Goal: Task Accomplishment & Management: Complete application form

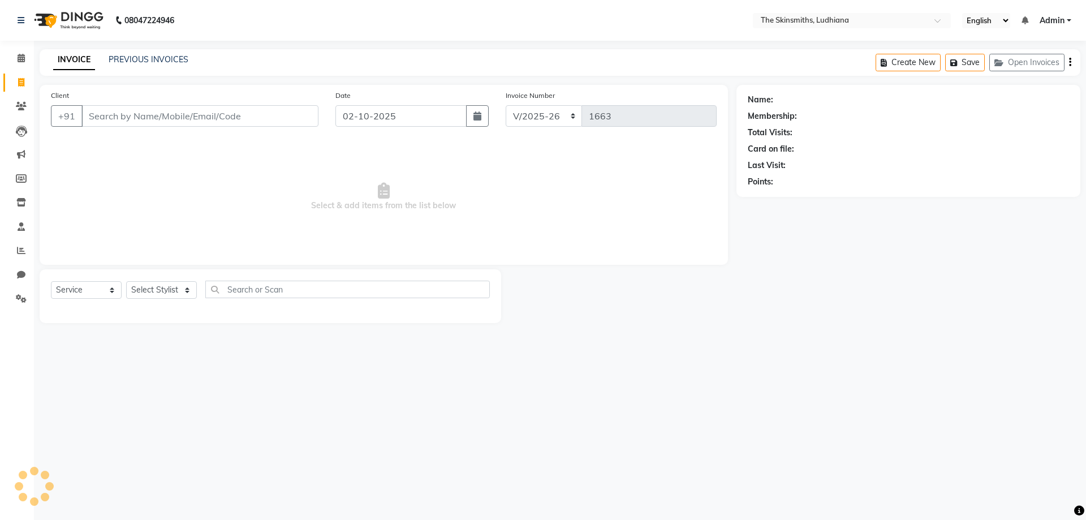
select select "8115"
select select "service"
select select "8115"
select select "service"
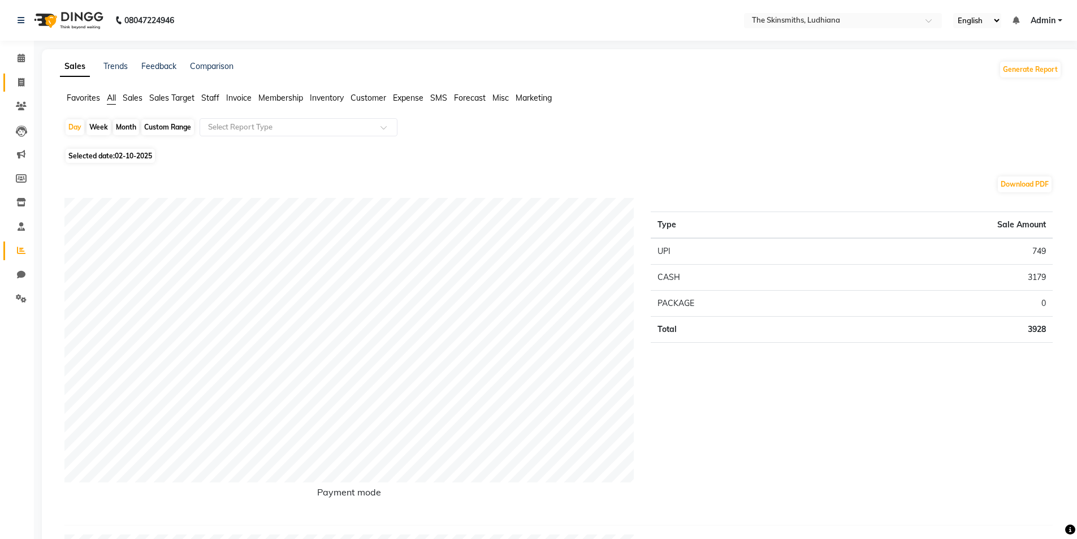
click at [19, 74] on link "Invoice" at bounding box center [16, 83] width 27 height 19
select select "service"
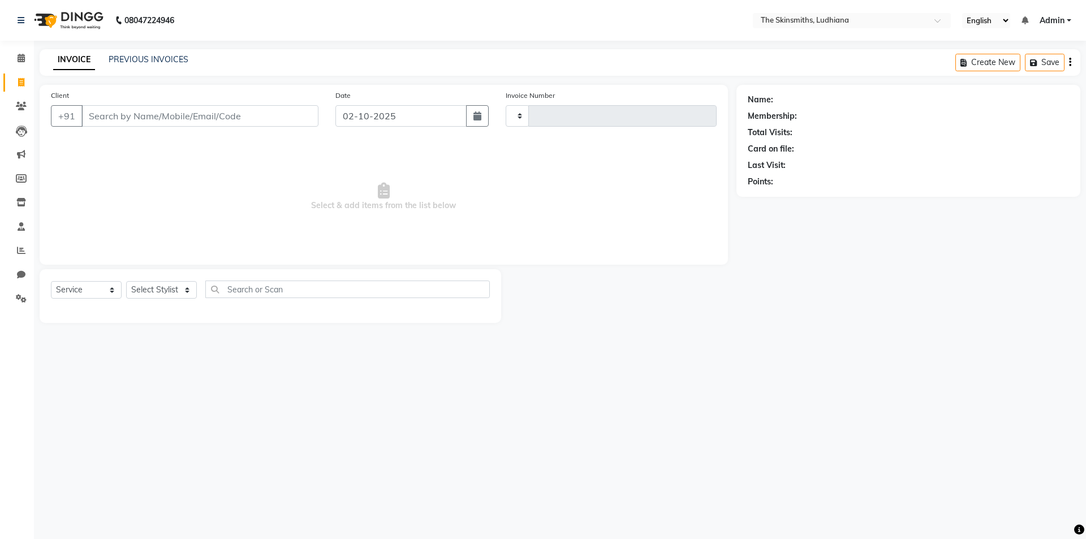
type input "1663"
select select "8115"
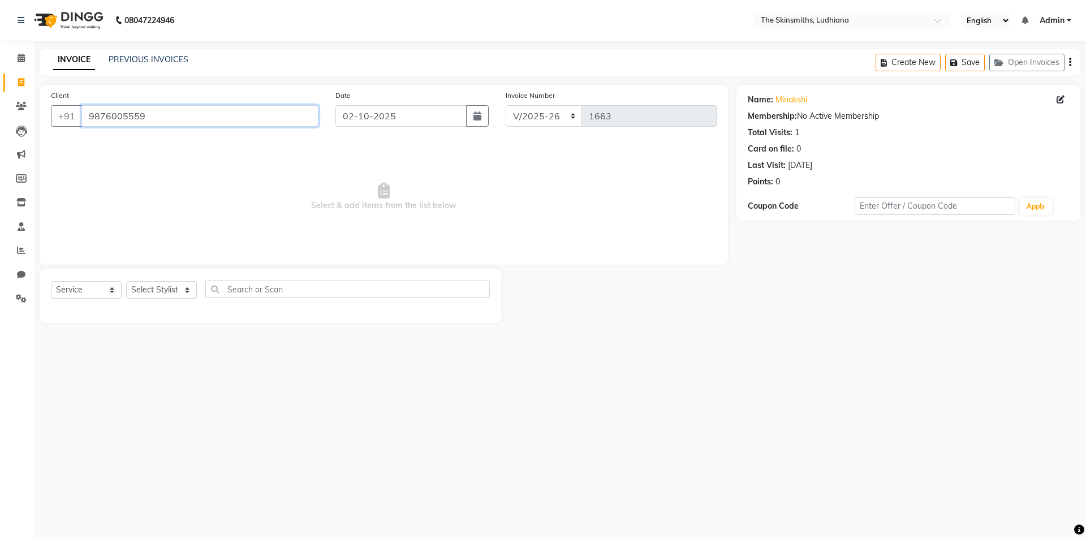
click at [238, 118] on input "9876005559" at bounding box center [199, 115] width 237 height 21
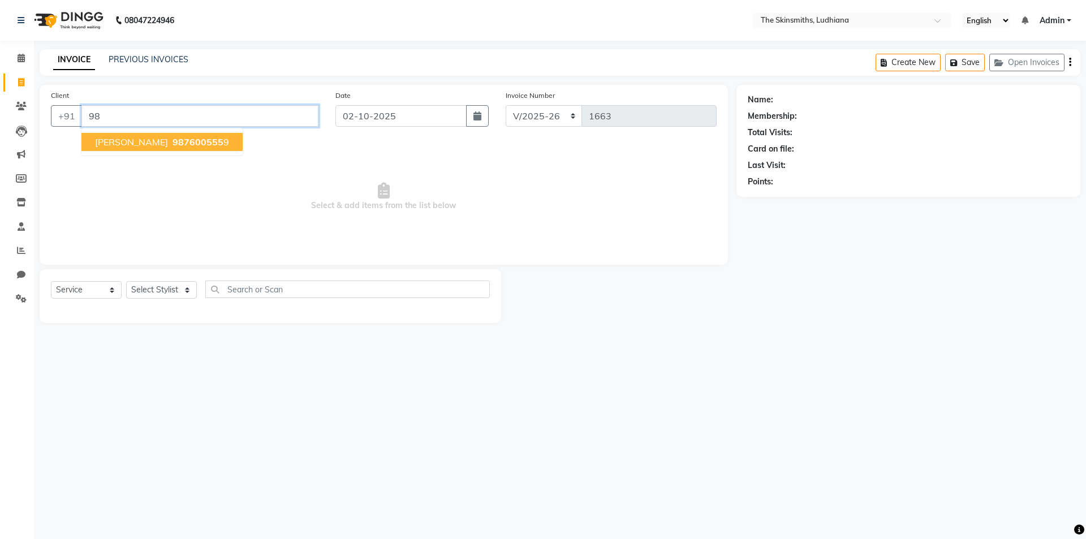
type input "9"
type input "9876302999"
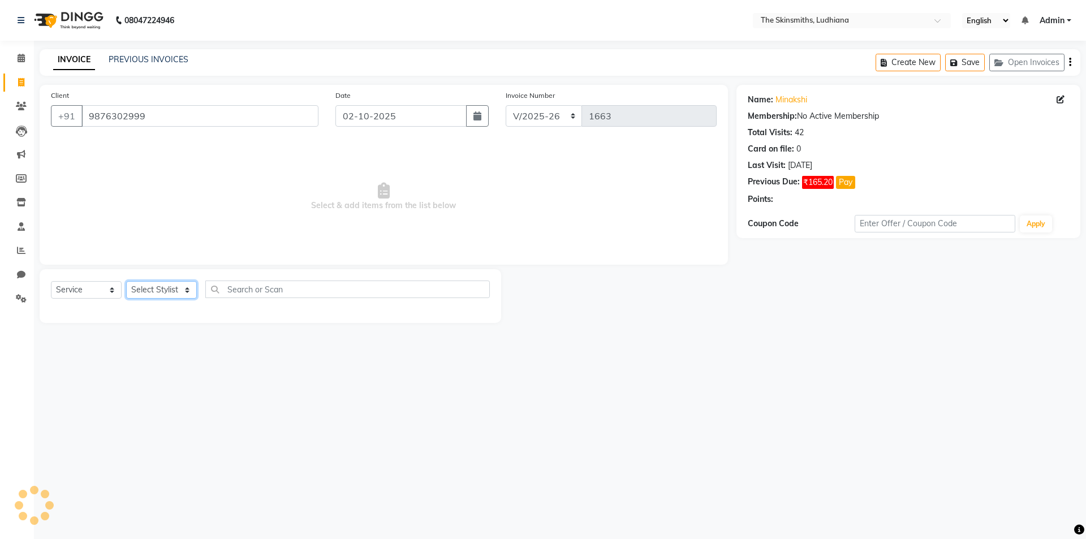
click at [173, 294] on select "Select Stylist Admin [PERSON_NAME] [PERSON_NAME] [PERSON_NAME] [PERSON_NAME] [P…" at bounding box center [161, 290] width 71 height 18
select select "76547"
click at [126, 281] on select "Select Stylist Admin [PERSON_NAME] [PERSON_NAME] [PERSON_NAME] [PERSON_NAME] [P…" at bounding box center [161, 290] width 71 height 18
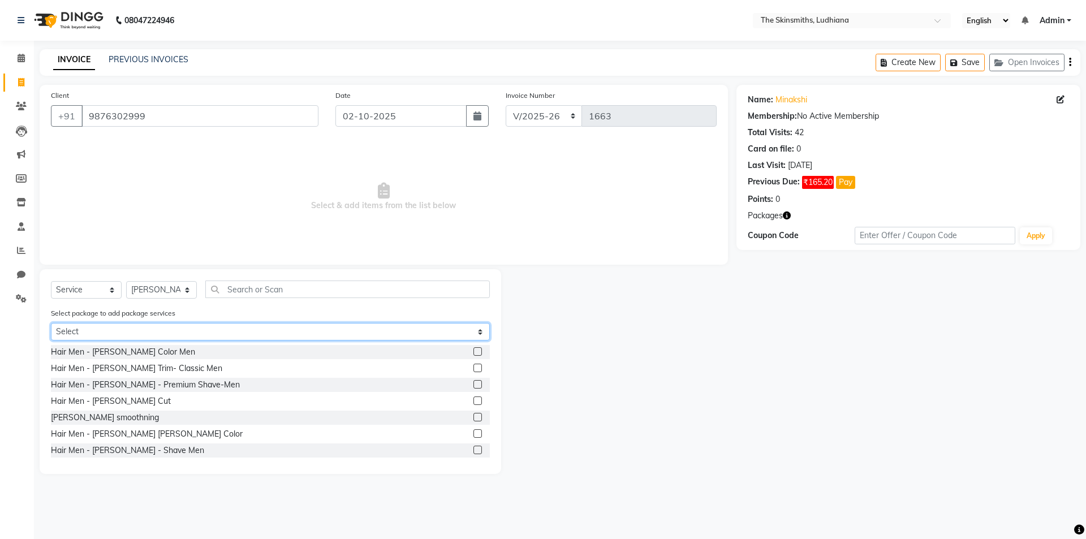
click at [250, 329] on select "Select wash (10)" at bounding box center [270, 332] width 439 height 18
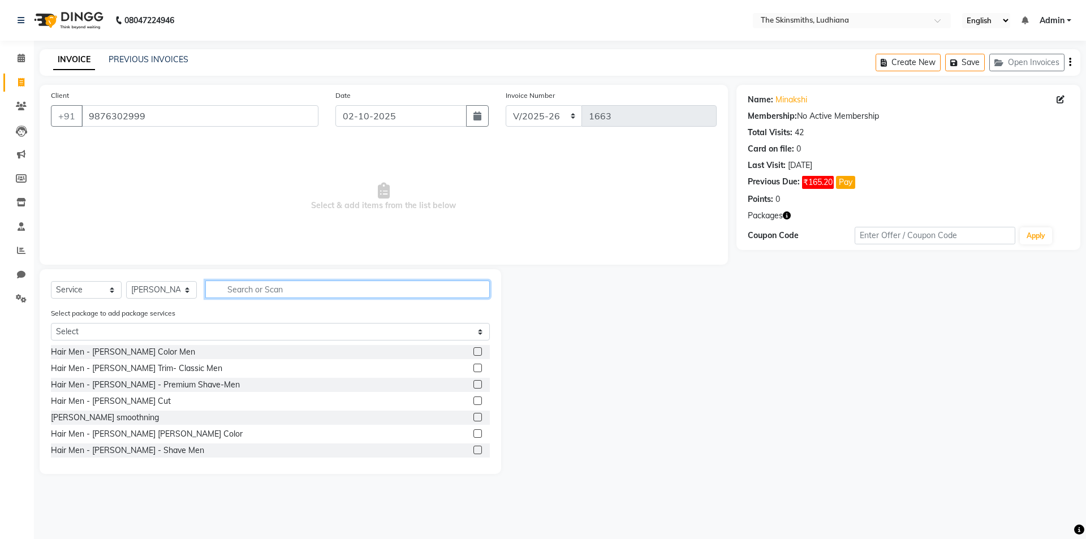
click at [277, 288] on input "text" at bounding box center [347, 290] width 284 height 18
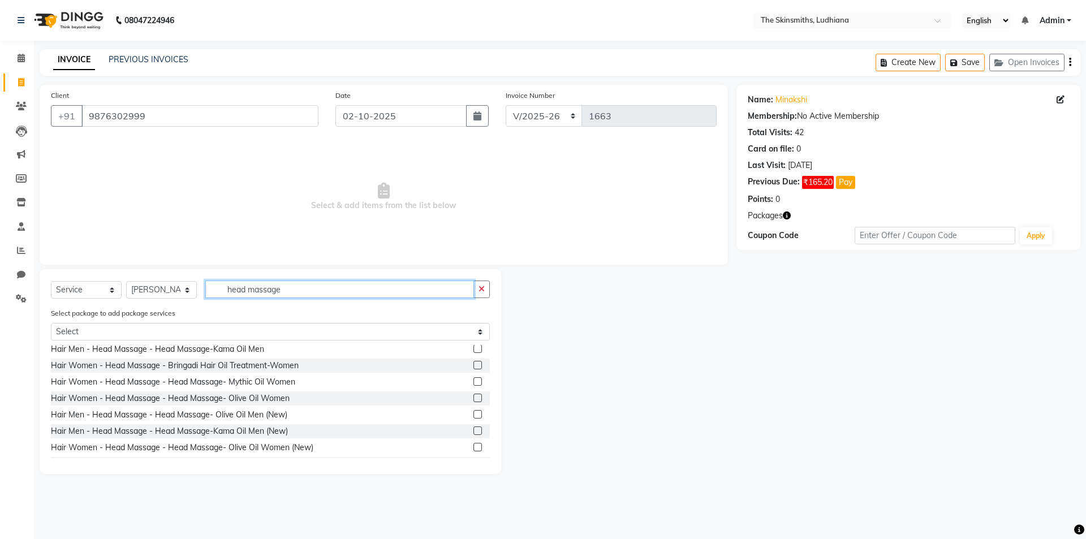
scroll to position [67, 0]
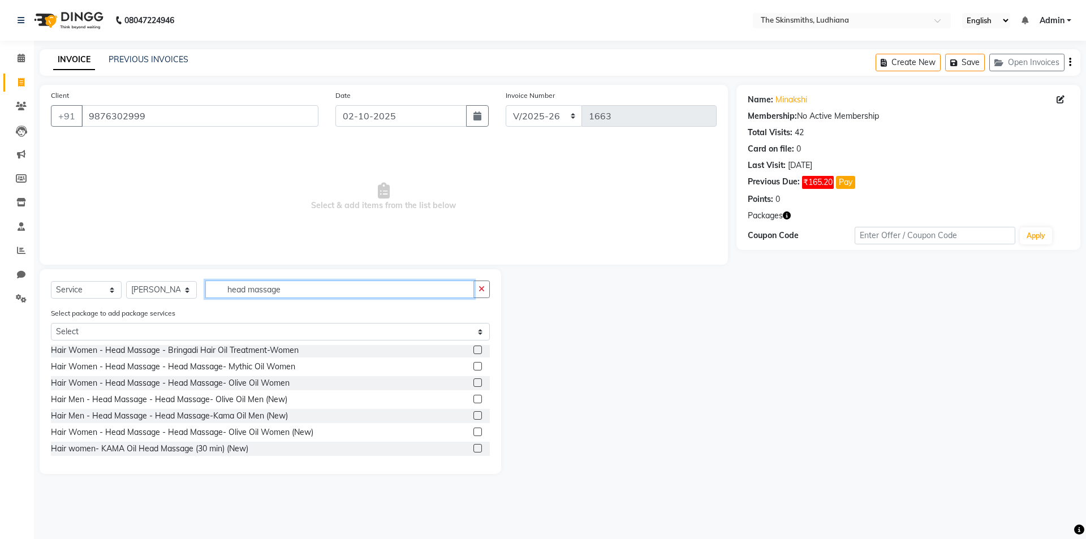
type input "head massage"
click at [473, 432] on label at bounding box center [477, 432] width 8 height 8
click at [473, 432] on input "checkbox" at bounding box center [476, 432] width 7 height 7
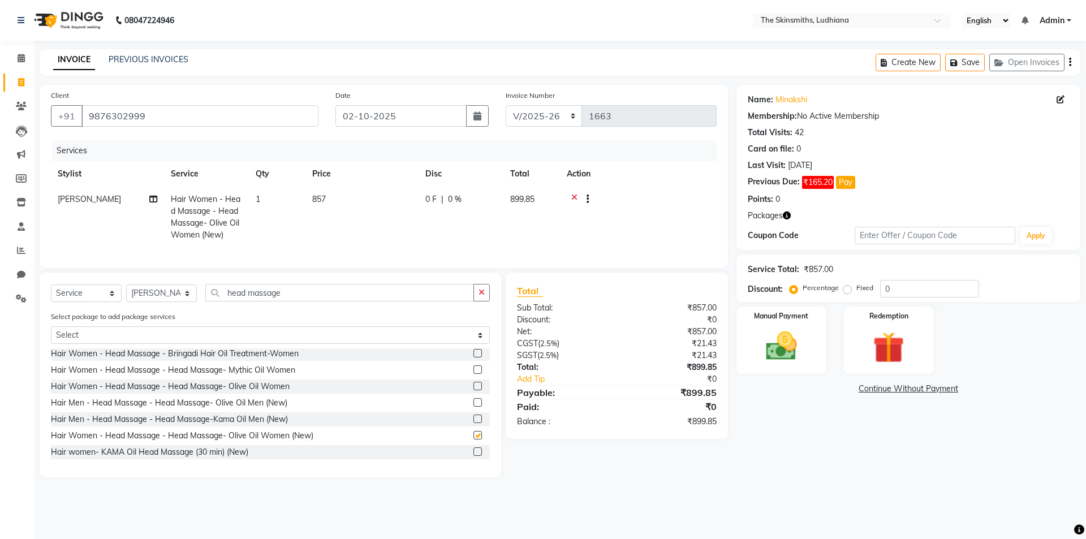
checkbox input "false"
click at [278, 202] on td "1" at bounding box center [277, 217] width 57 height 61
select select "76547"
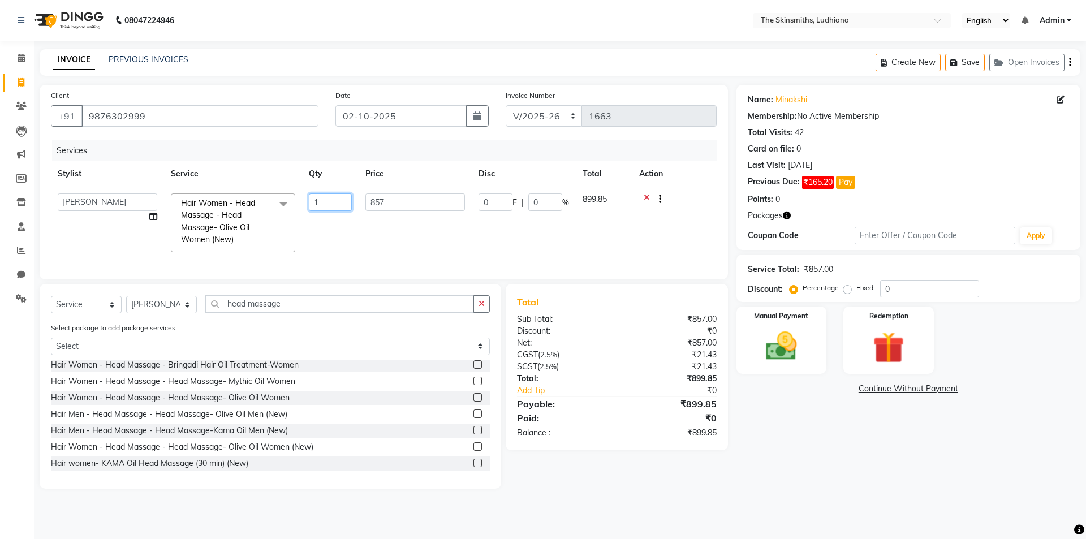
click at [340, 205] on input "1" at bounding box center [330, 202] width 43 height 18
type input "5"
click at [480, 312] on div "Select Service Product Membership Package Voucher Prepaid Gift Card Select Styl…" at bounding box center [270, 308] width 439 height 27
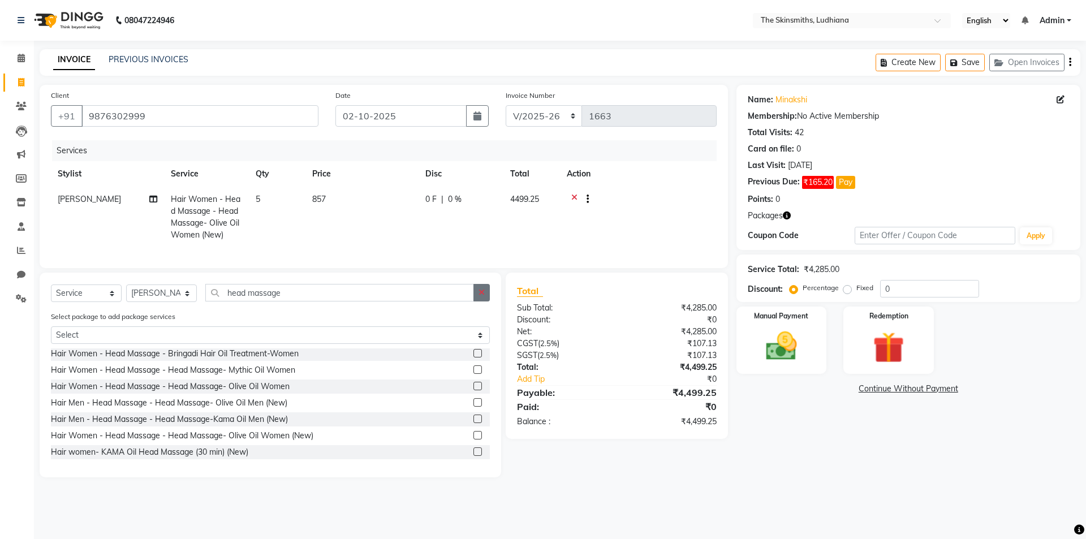
click at [482, 296] on icon "button" at bounding box center [481, 292] width 6 height 8
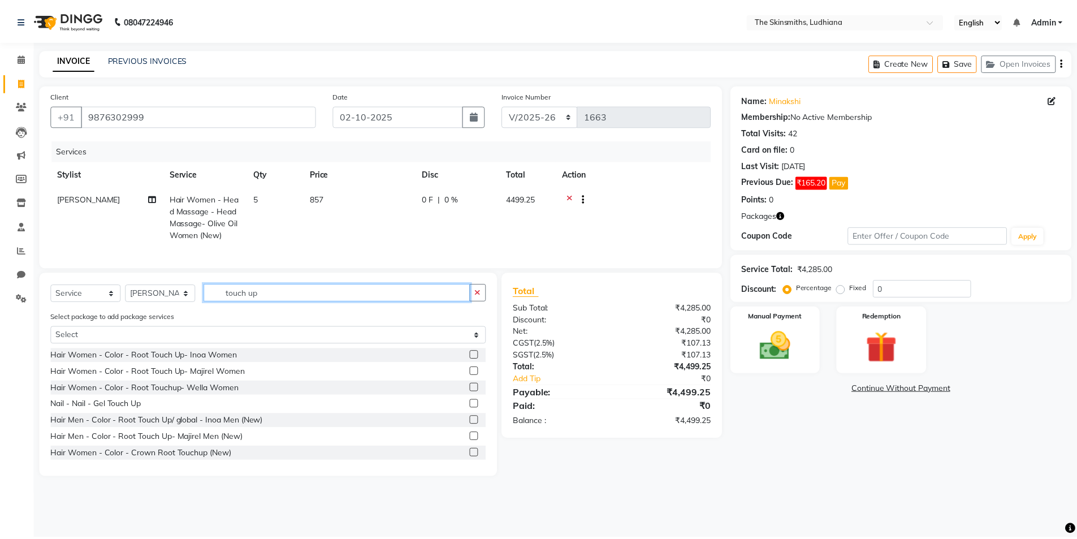
scroll to position [100, 0]
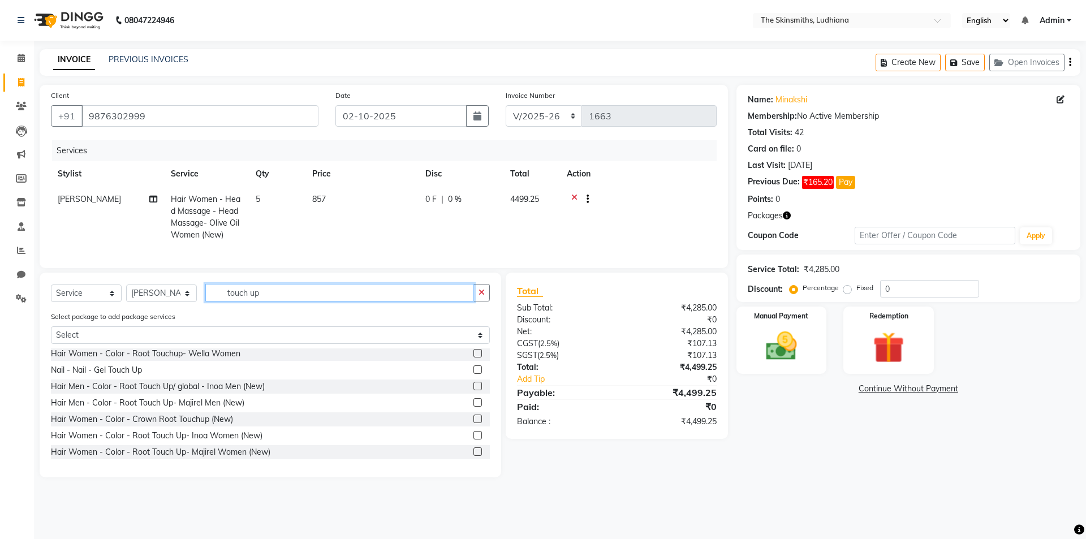
type input "touch up"
click at [473, 439] on label at bounding box center [477, 435] width 8 height 8
click at [473, 439] on input "checkbox" at bounding box center [476, 435] width 7 height 7
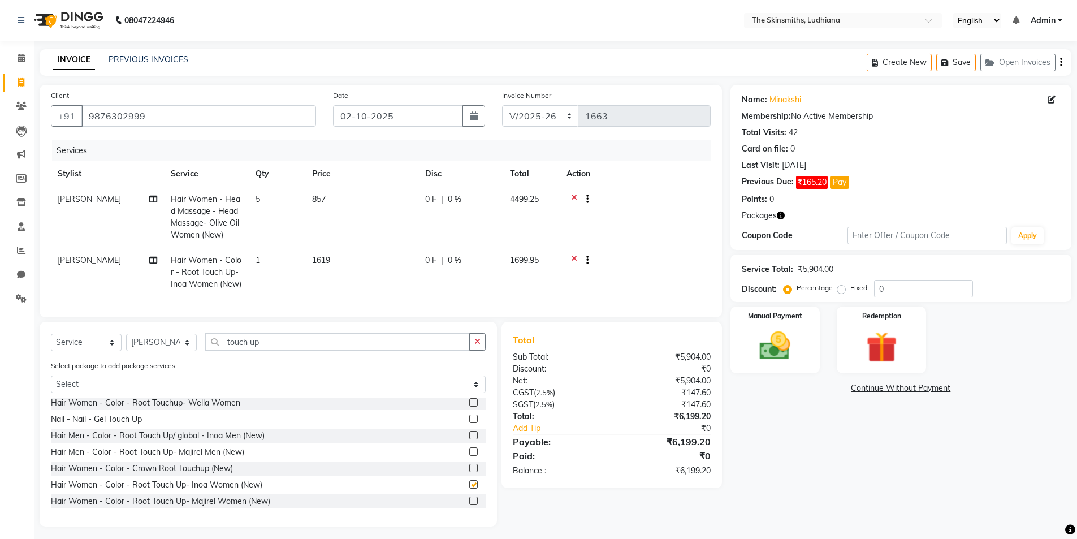
checkbox input "false"
click at [478, 346] on icon "button" at bounding box center [477, 342] width 6 height 8
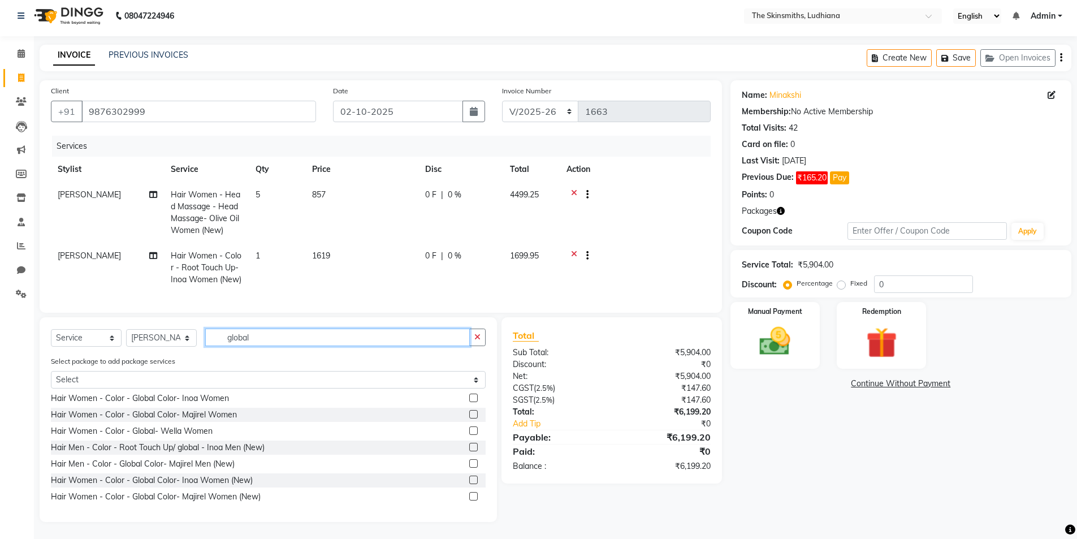
scroll to position [13, 0]
type input "global"
click at [469, 480] on label at bounding box center [473, 480] width 8 height 8
click at [469, 480] on input "checkbox" at bounding box center [472, 480] width 7 height 7
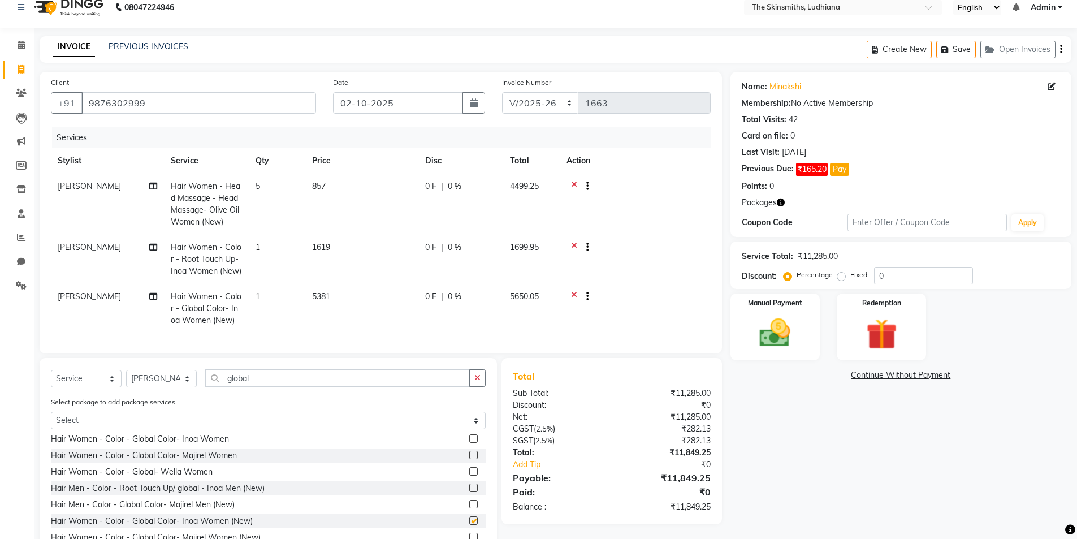
checkbox input "false"
click at [81, 387] on select "Select Service Product Membership Package Voucher Prepaid Gift Card" at bounding box center [86, 379] width 71 height 18
select select "product"
click at [51, 378] on select "Select Service Product Membership Package Voucher Prepaid Gift Card" at bounding box center [86, 379] width 71 height 18
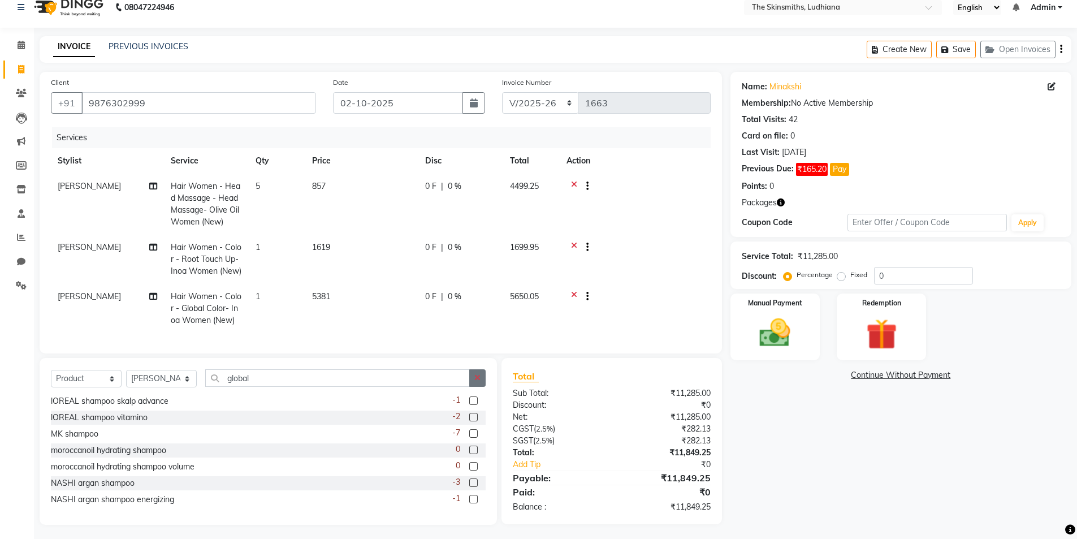
click at [478, 382] on icon "button" at bounding box center [477, 378] width 6 height 8
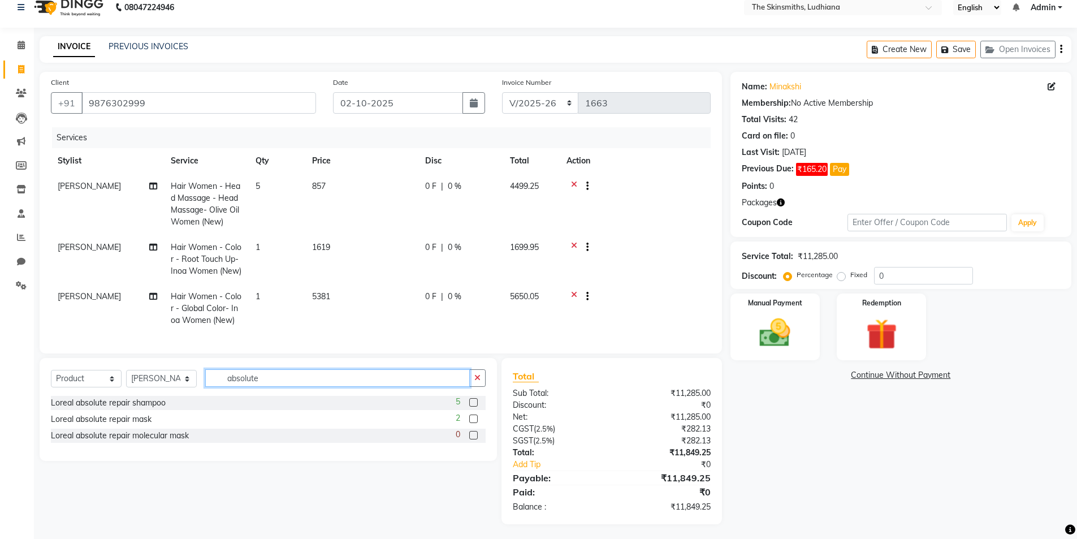
type input "absolute"
click at [476, 407] on label at bounding box center [473, 402] width 8 height 8
click at [476, 407] on input "checkbox" at bounding box center [472, 402] width 7 height 7
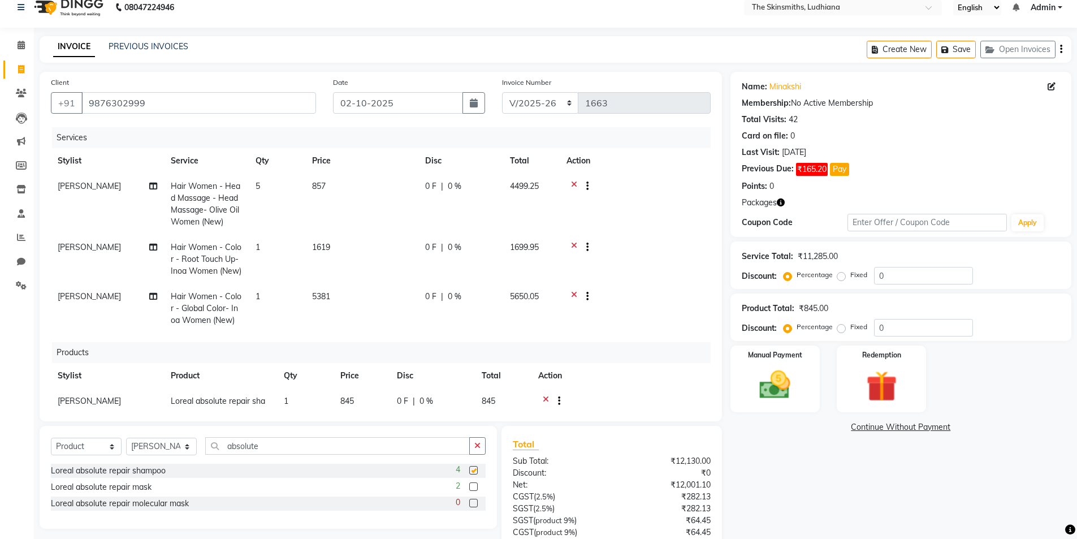
checkbox input "false"
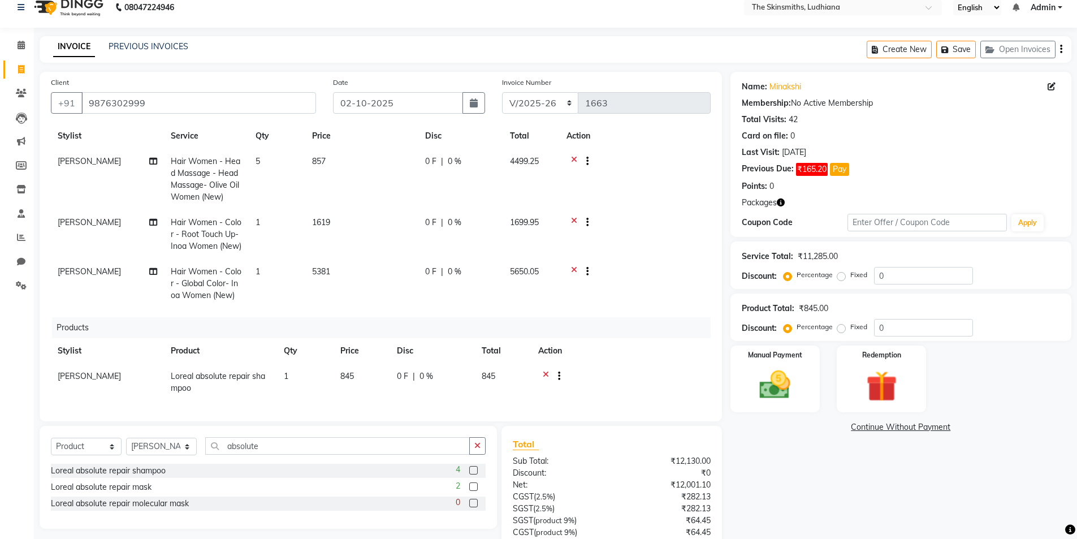
scroll to position [33, 0]
click at [299, 372] on td "1" at bounding box center [305, 382] width 57 height 37
select select "76547"
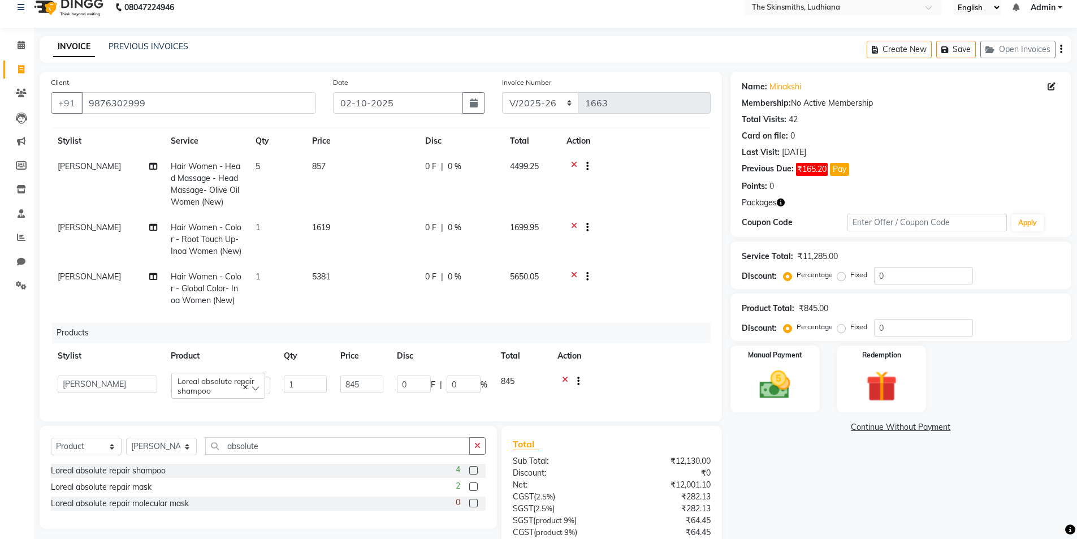
scroll to position [28, 0]
click at [369, 376] on input "845" at bounding box center [361, 385] width 43 height 18
type input "8"
type input "1490"
click at [470, 446] on button "button" at bounding box center [477, 446] width 16 height 18
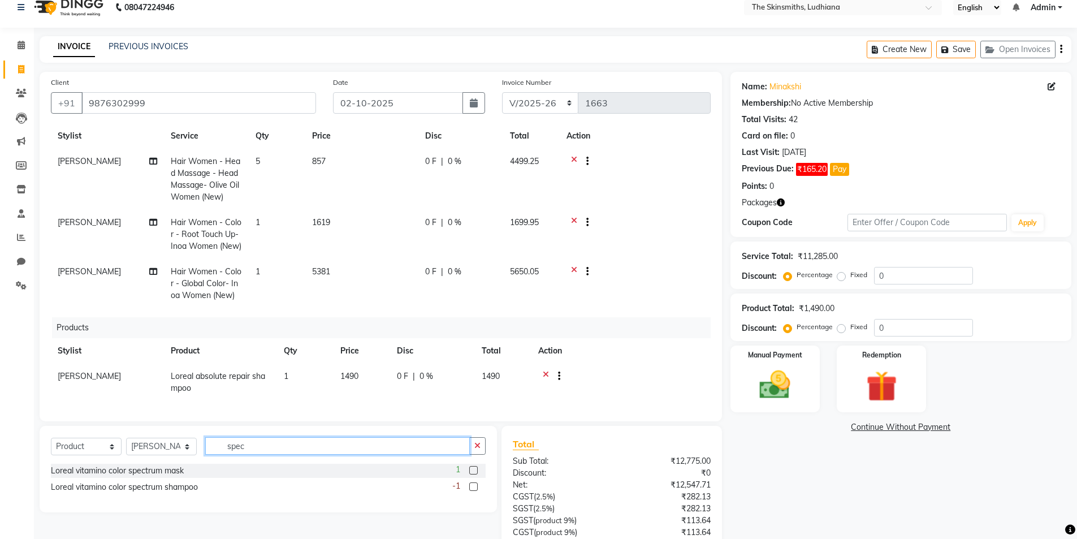
type input "spec"
click at [473, 483] on label at bounding box center [473, 486] width 8 height 8
click at [473, 484] on input "checkbox" at bounding box center [472, 487] width 7 height 7
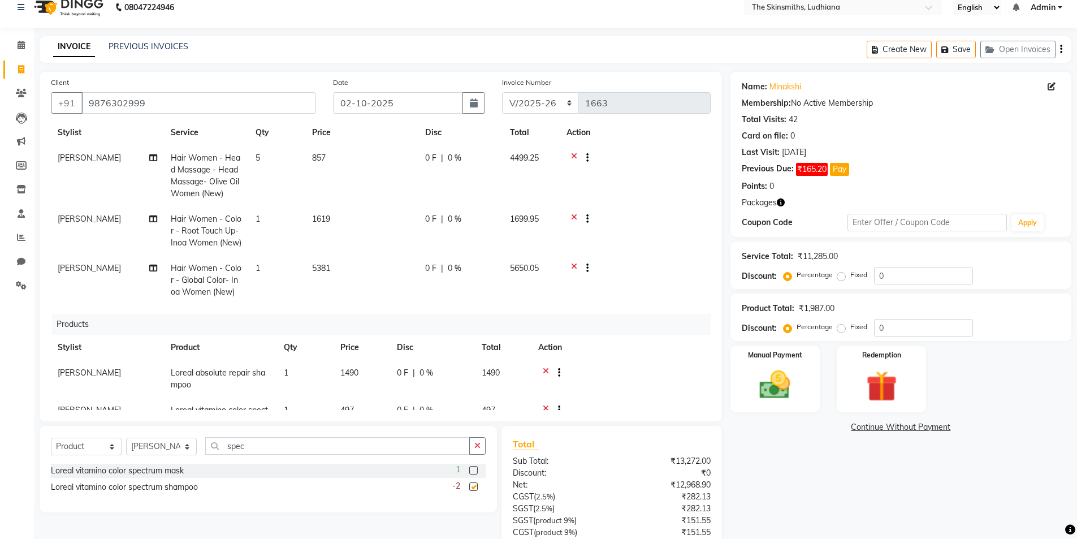
checkbox input "false"
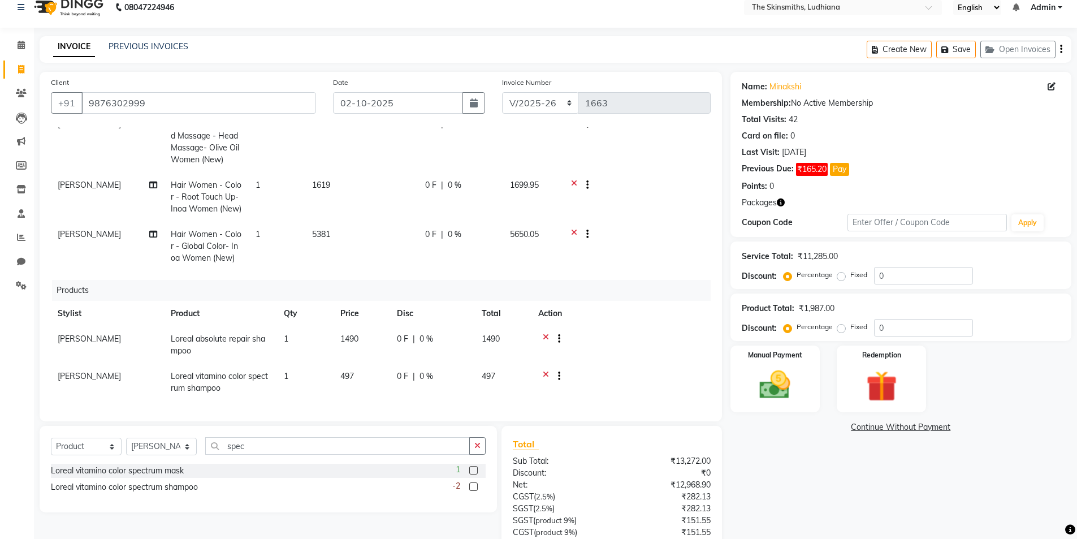
click at [546, 370] on icon at bounding box center [546, 377] width 6 height 14
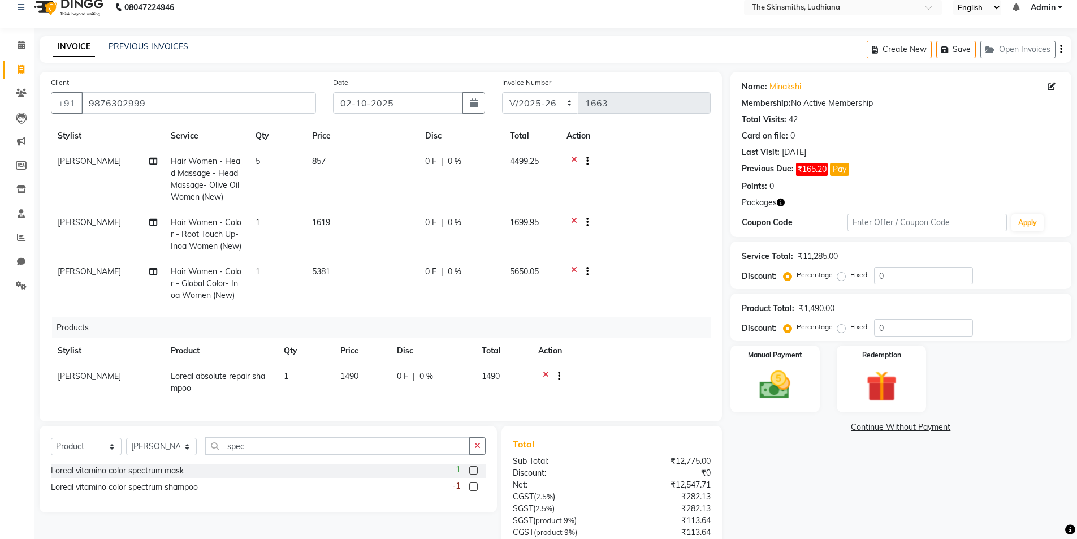
click at [474, 470] on label at bounding box center [473, 470] width 8 height 8
click at [474, 470] on input "checkbox" at bounding box center [472, 470] width 7 height 7
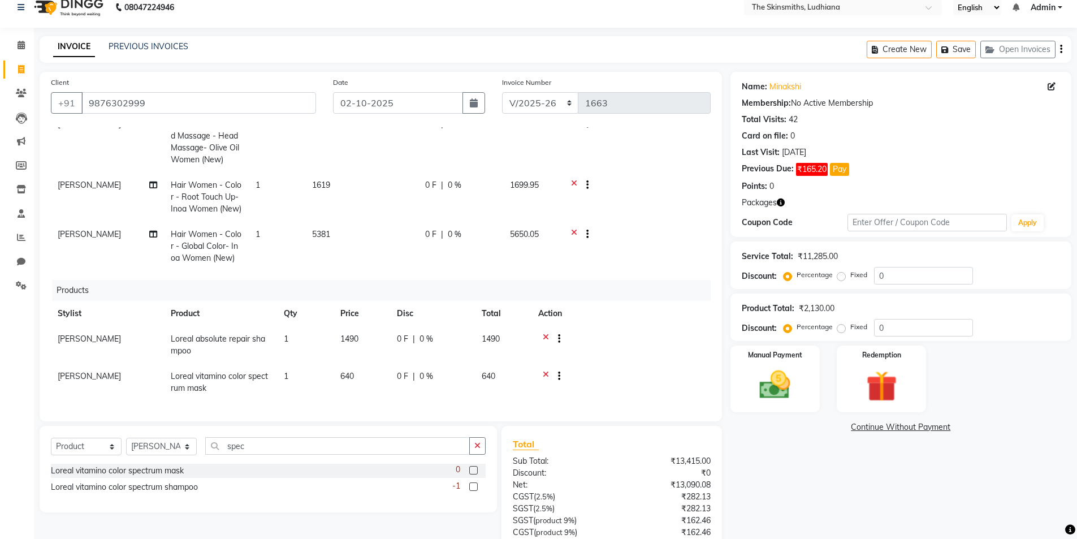
checkbox input "false"
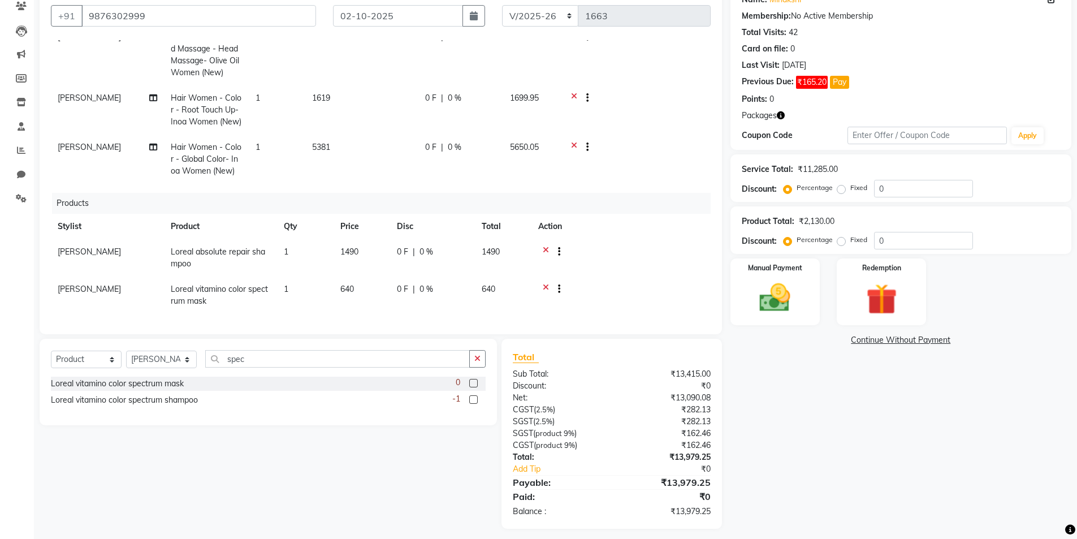
scroll to position [107, 0]
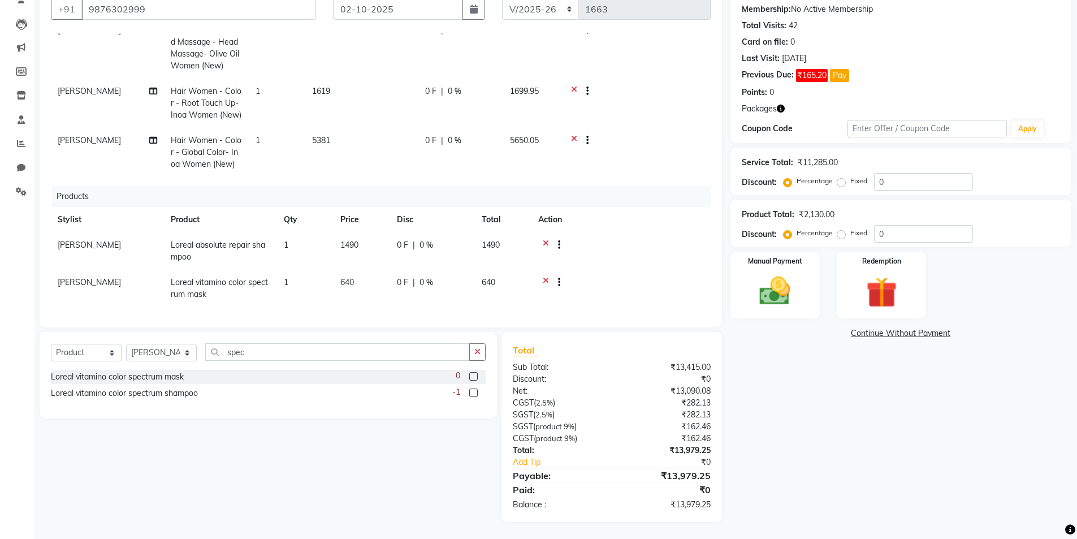
click at [357, 281] on td "640" at bounding box center [362, 288] width 57 height 37
select select "76547"
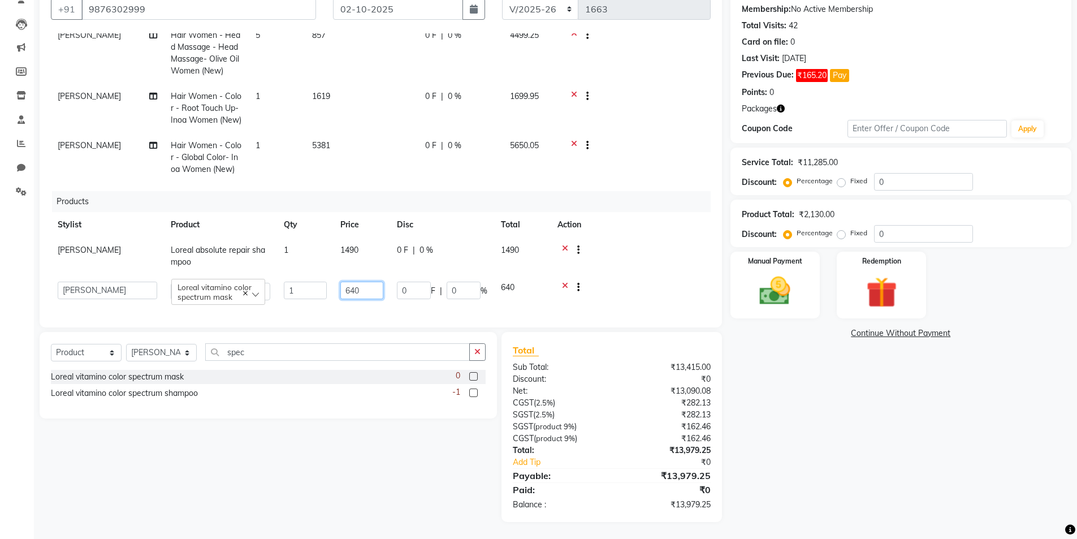
click at [371, 286] on input "640" at bounding box center [361, 291] width 43 height 18
type input "6"
type input "1600"
click at [844, 402] on div "Name: Minakshi Membership: No Active Membership Total Visits: 42 Card on file: …" at bounding box center [906, 250] width 350 height 544
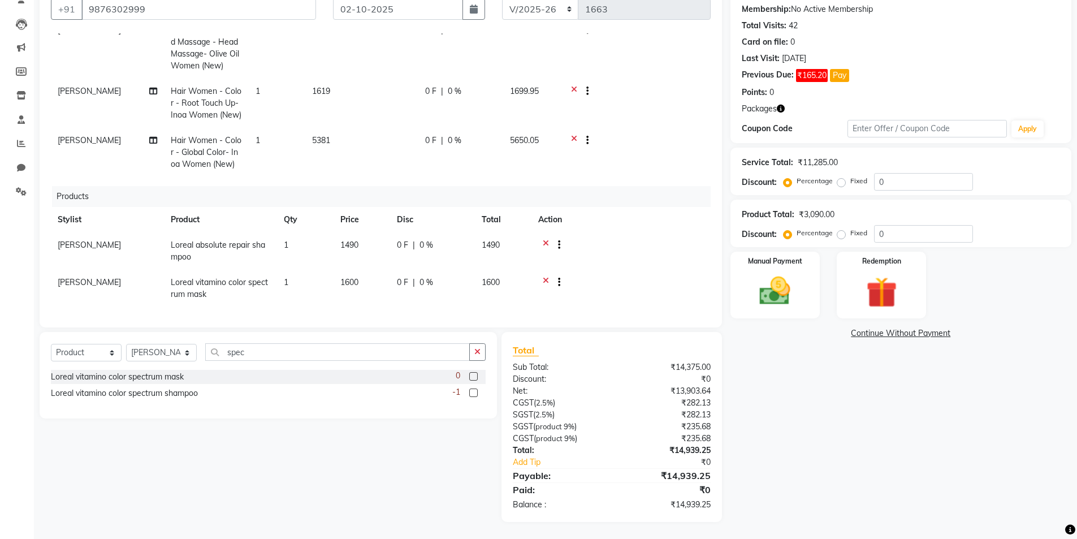
scroll to position [0, 0]
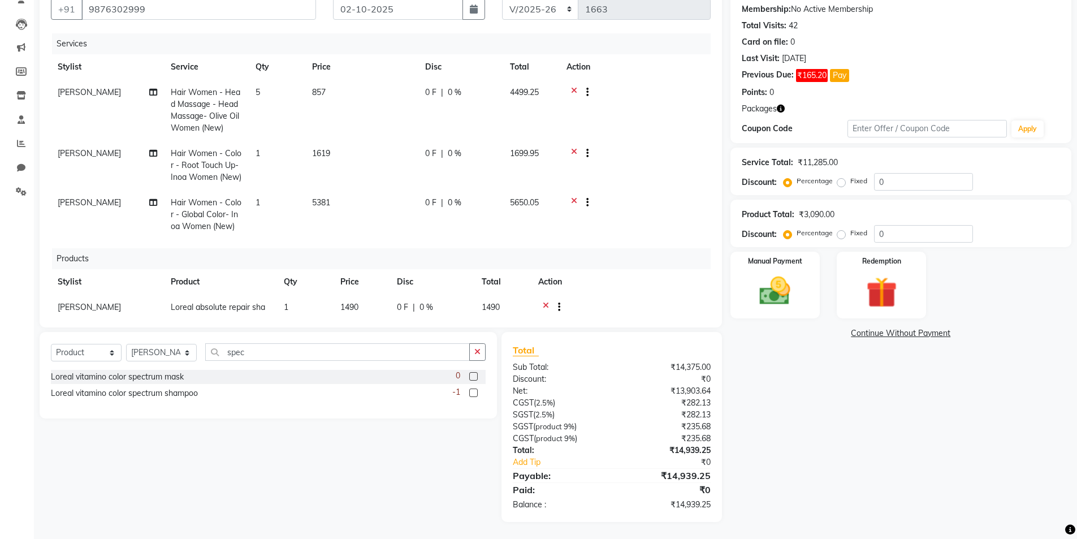
click at [266, 198] on td "1" at bounding box center [277, 214] width 57 height 49
select select "76547"
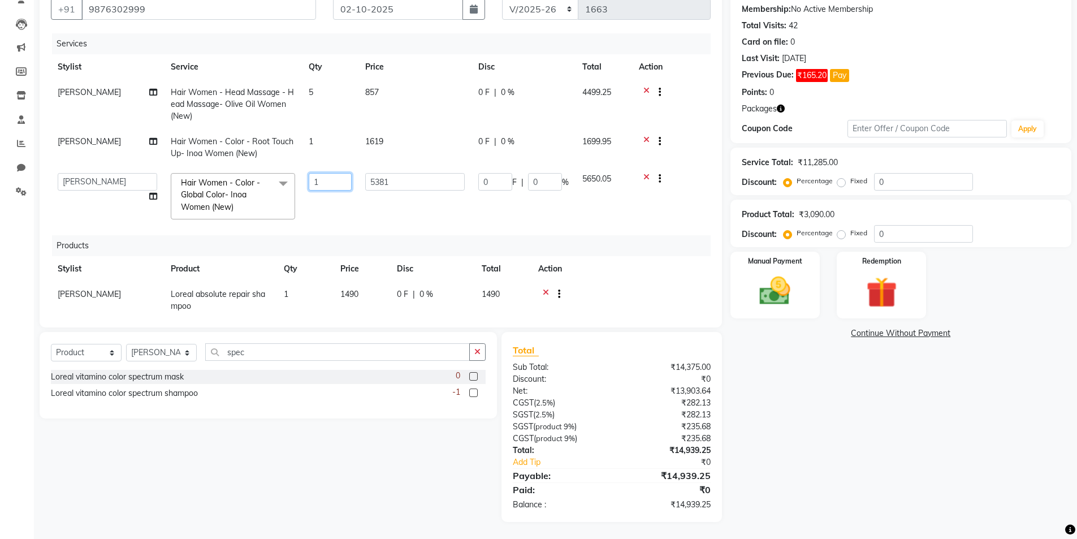
click at [339, 183] on input "1" at bounding box center [330, 182] width 43 height 18
click at [330, 143] on tr "Shubham Sagar Hair Women - Color - Root Touch Up- Inoa Women (New) 1 1619 0 F |…" at bounding box center [381, 147] width 660 height 37
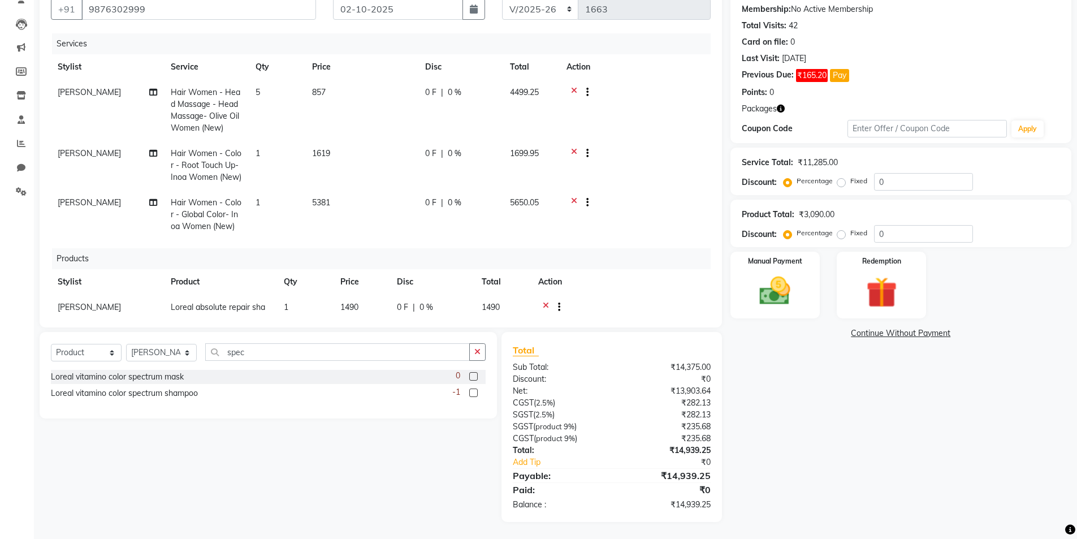
click at [272, 149] on td "1" at bounding box center [277, 165] width 57 height 49
select select "76547"
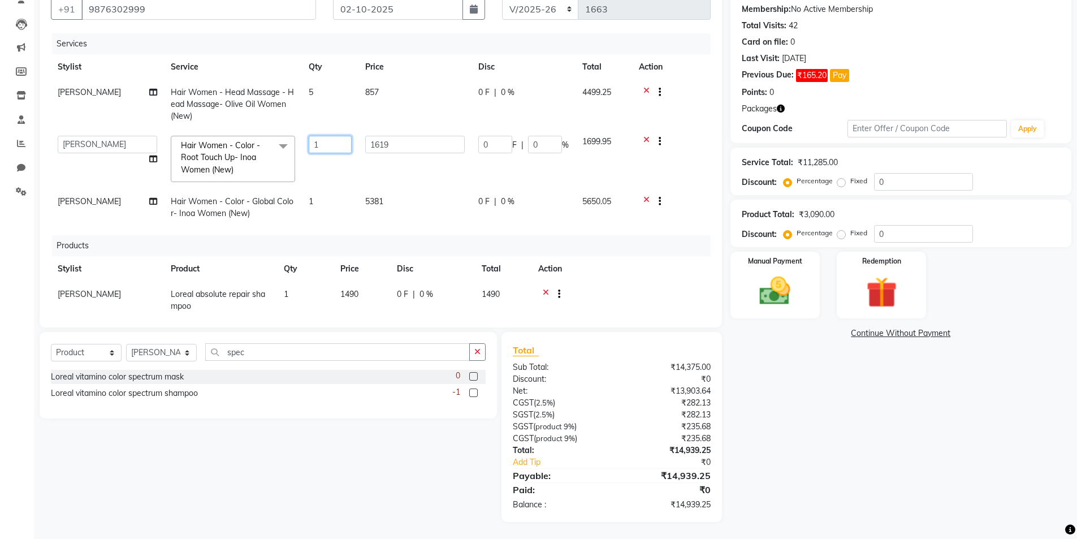
click at [325, 146] on input "1" at bounding box center [330, 145] width 43 height 18
type input "5"
click at [786, 381] on div "Name: Minakshi Membership: No Active Membership Total Visits: 42 Card on file: …" at bounding box center [906, 250] width 350 height 544
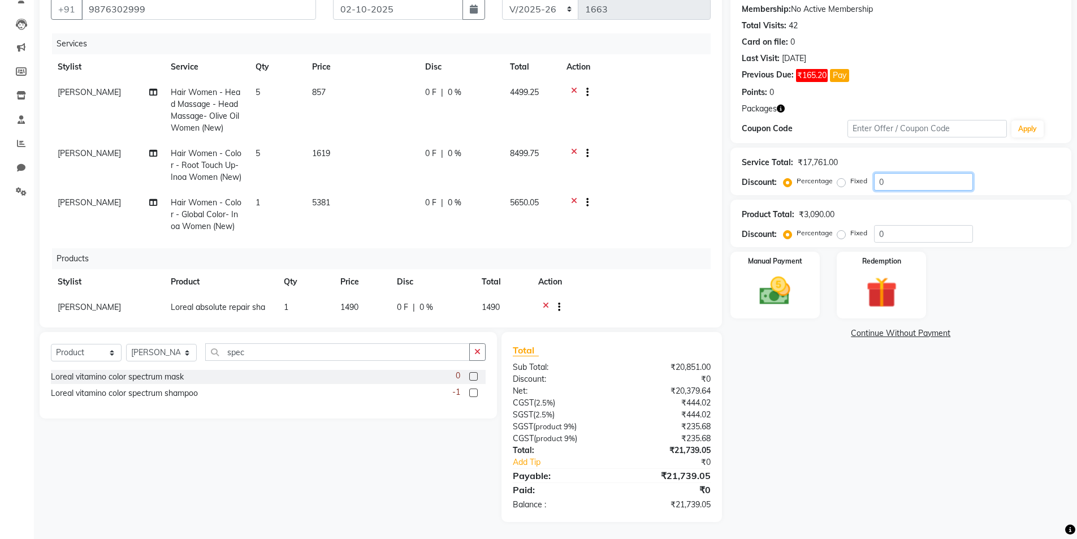
click at [918, 176] on input "0" at bounding box center [923, 182] width 99 height 18
type input "50"
click at [96, 353] on select "Select Service Product Membership Package Voucher Prepaid Gift Card" at bounding box center [86, 353] width 71 height 18
click at [178, 348] on select "Select Stylist Admin [PERSON_NAME] [PERSON_NAME] [PERSON_NAME] [PERSON_NAME] [P…" at bounding box center [161, 353] width 71 height 18
click at [97, 356] on select "Select Service Product Membership Package Voucher Prepaid Gift Card" at bounding box center [86, 353] width 71 height 18
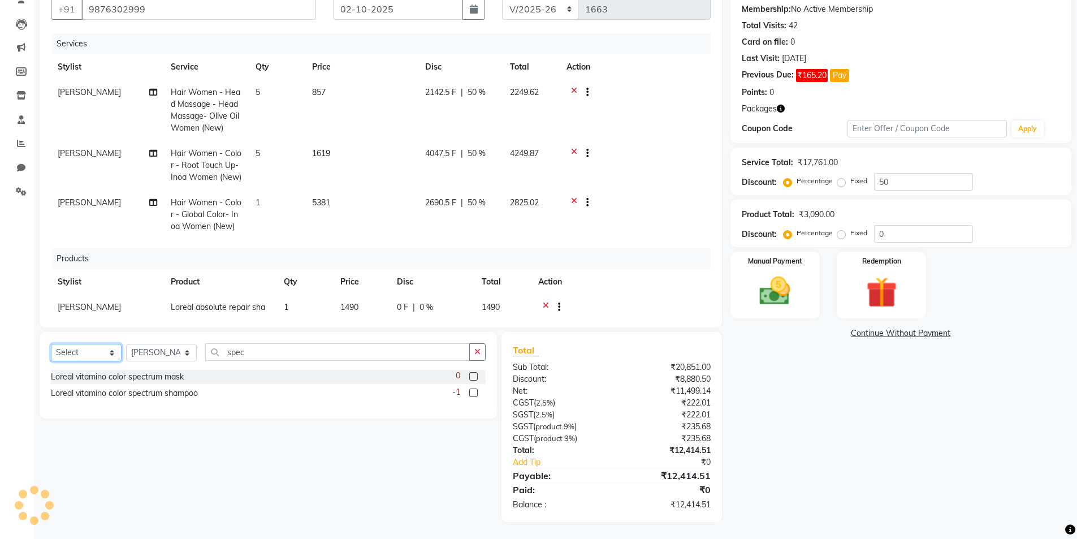
click at [51, 344] on select "Select Service Product Membership Package Voucher Prepaid Gift Card" at bounding box center [86, 353] width 71 height 18
click at [110, 354] on select "Select Service Product Membership Package Voucher Prepaid Gift Card" at bounding box center [86, 353] width 71 height 18
select select "service"
click at [51, 344] on select "Select Service Product Membership Package Voucher Prepaid Gift Card" at bounding box center [86, 353] width 71 height 18
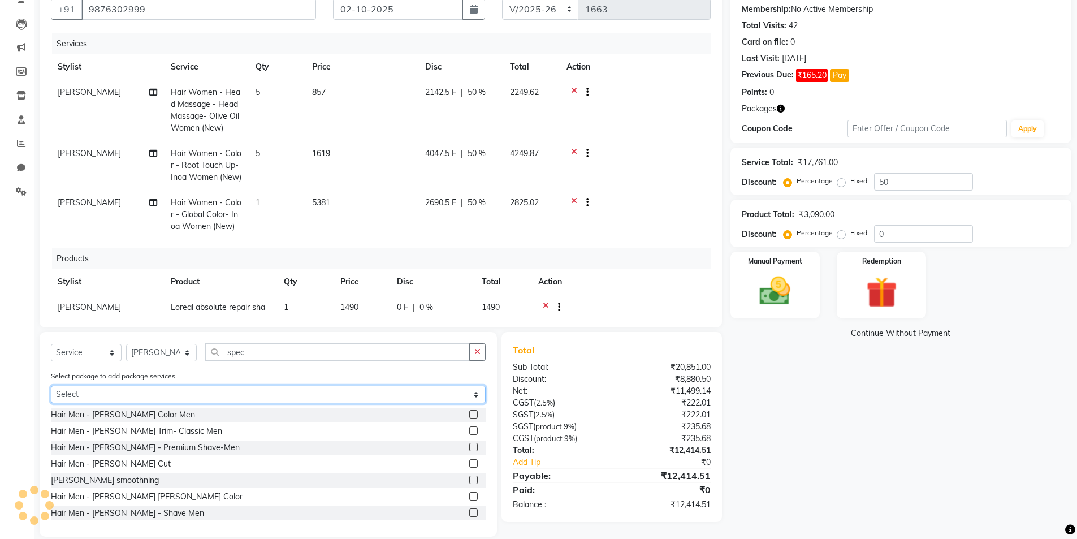
click at [153, 403] on select "Select wash (10)" at bounding box center [268, 395] width 435 height 18
select select "1: Object"
click at [51, 386] on select "Select wash (10)" at bounding box center [268, 395] width 435 height 18
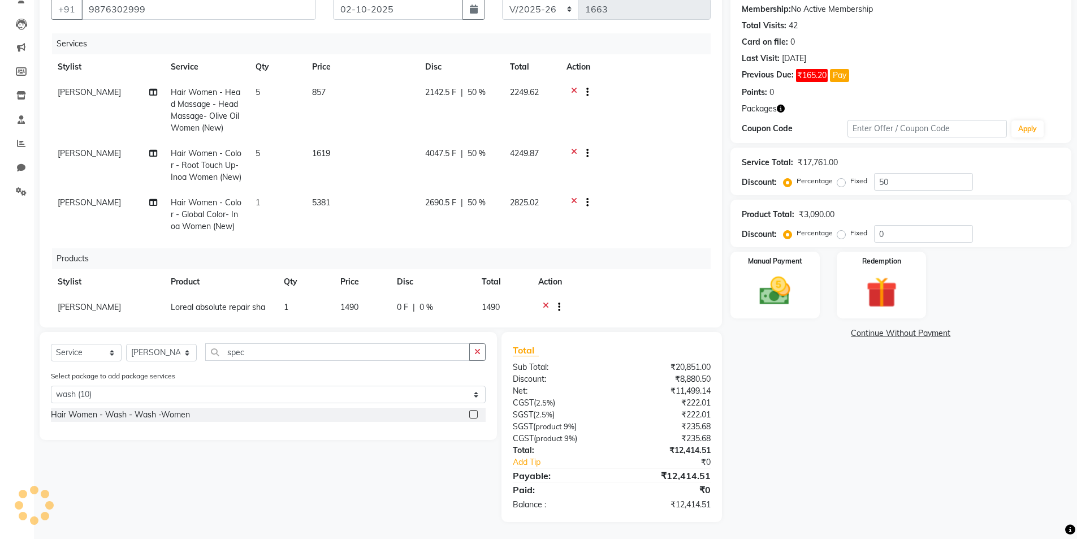
click at [476, 418] on label at bounding box center [473, 414] width 8 height 8
click at [476, 418] on input "checkbox" at bounding box center [472, 414] width 7 height 7
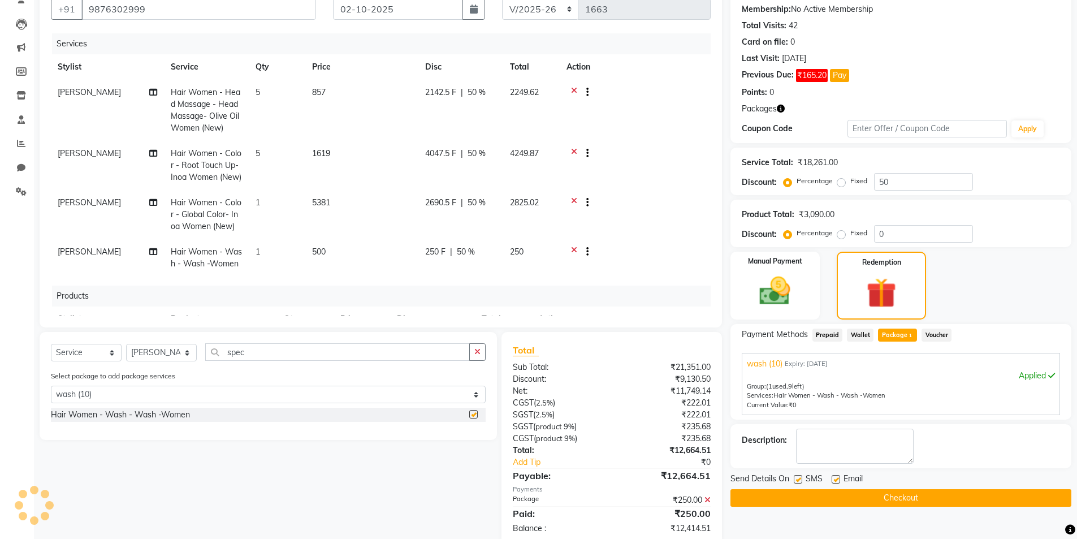
checkbox input "false"
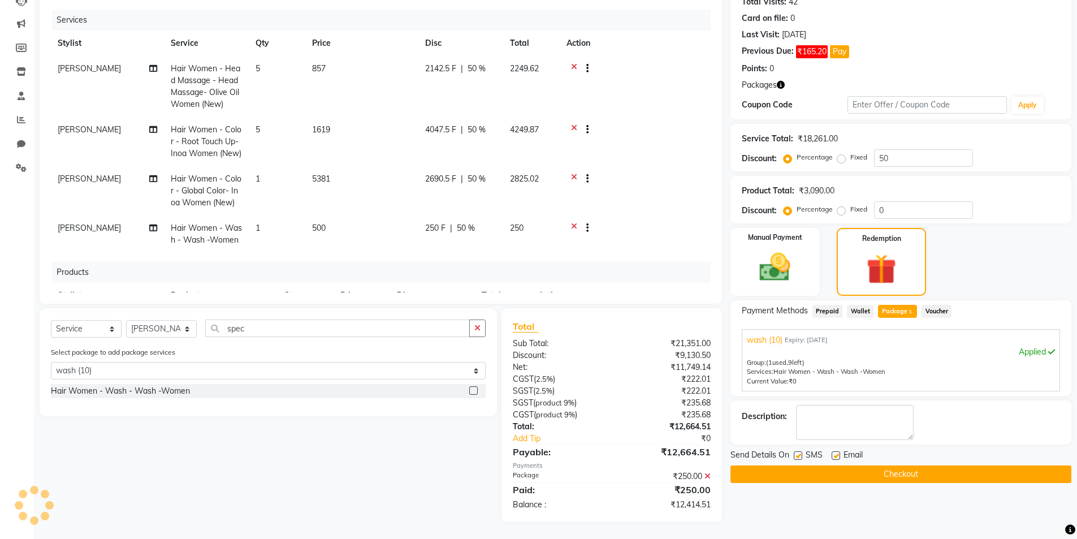
scroll to position [108, 0]
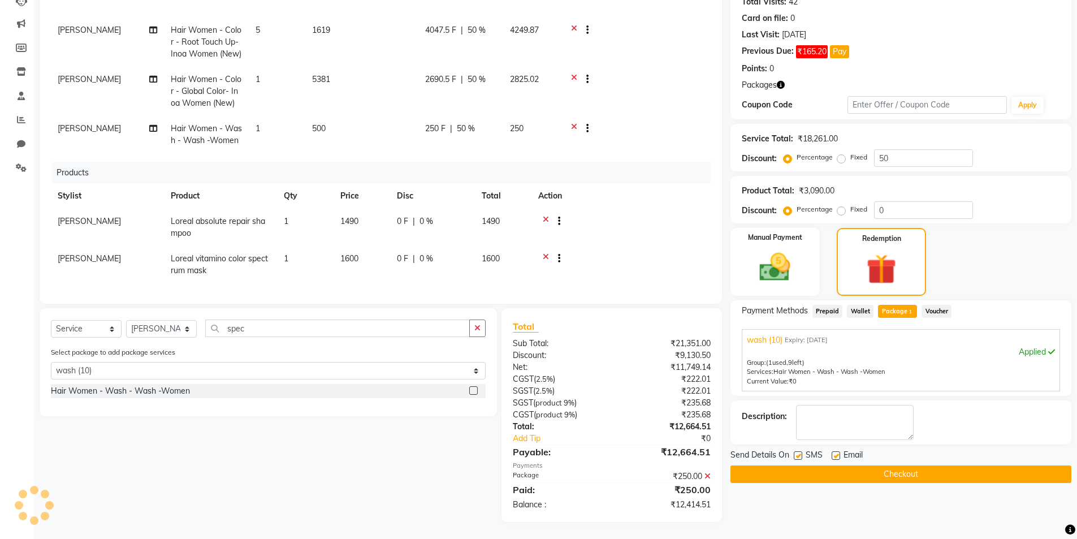
click at [574, 123] on icon at bounding box center [574, 130] width 6 height 14
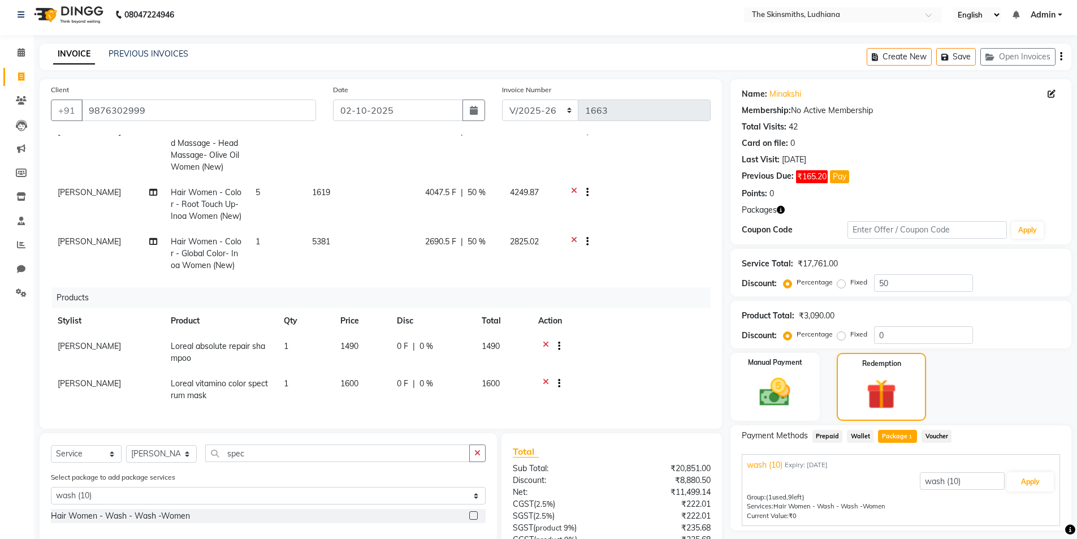
scroll to position [0, 0]
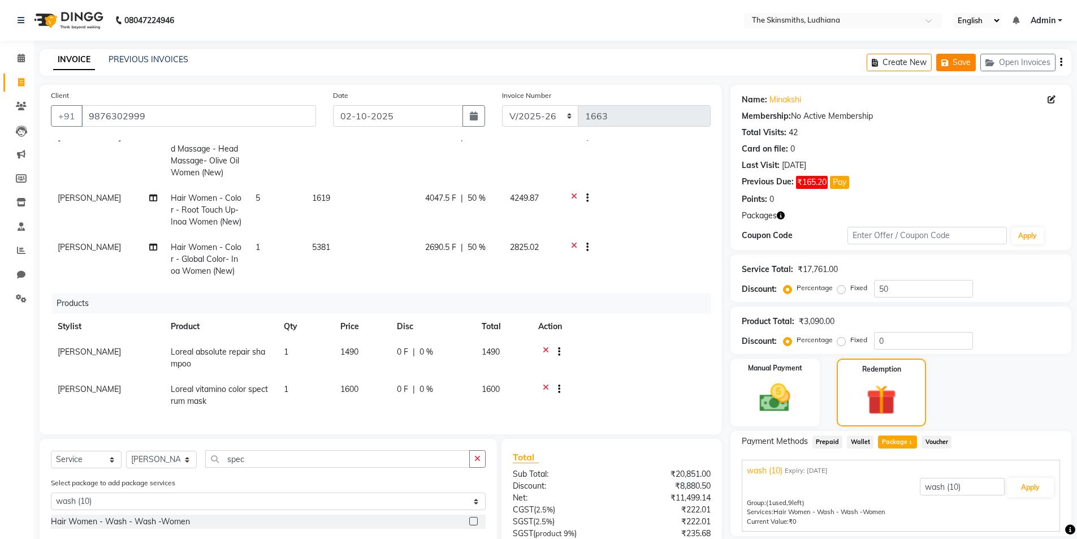
click at [960, 71] on button "Save" at bounding box center [957, 63] width 40 height 18
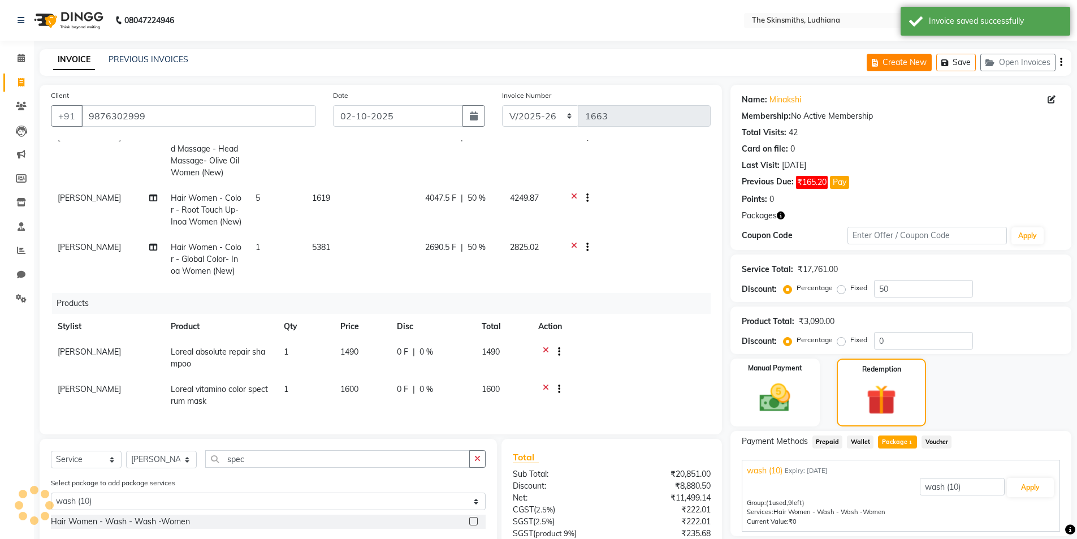
click at [903, 59] on button "Create New" at bounding box center [899, 63] width 65 height 18
select select "service"
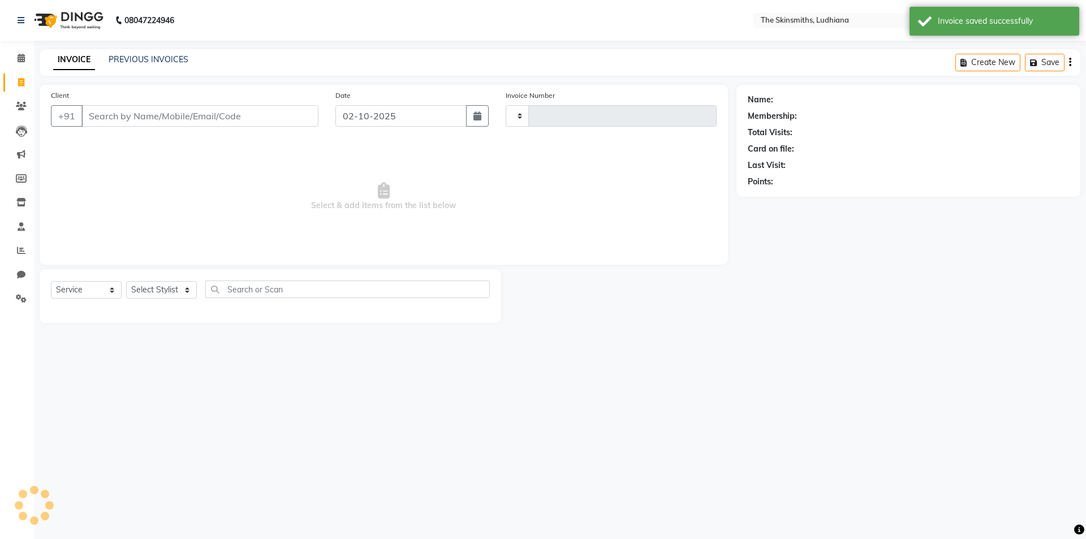
type input "1663"
select select "8115"
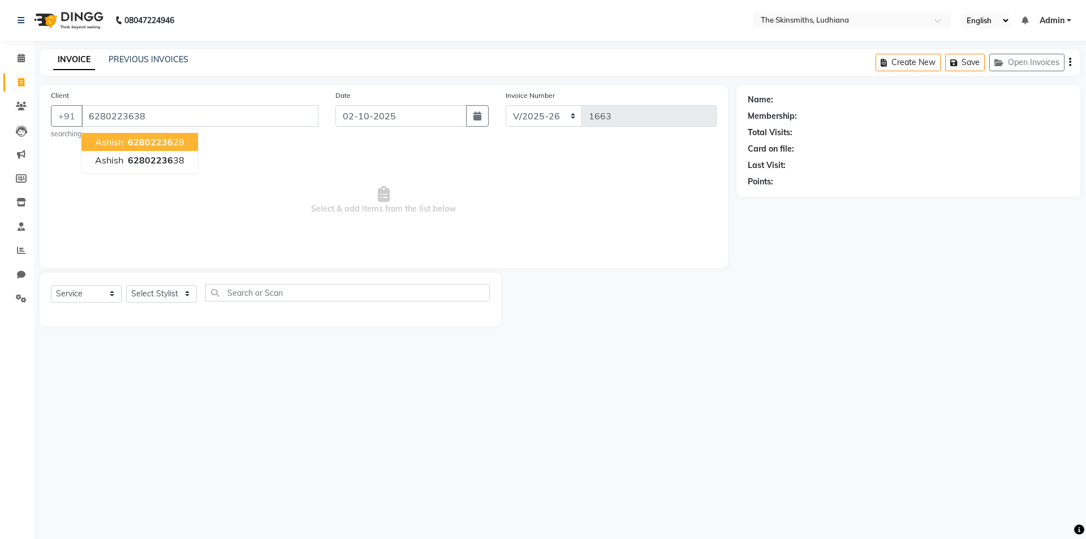
type input "6280223638"
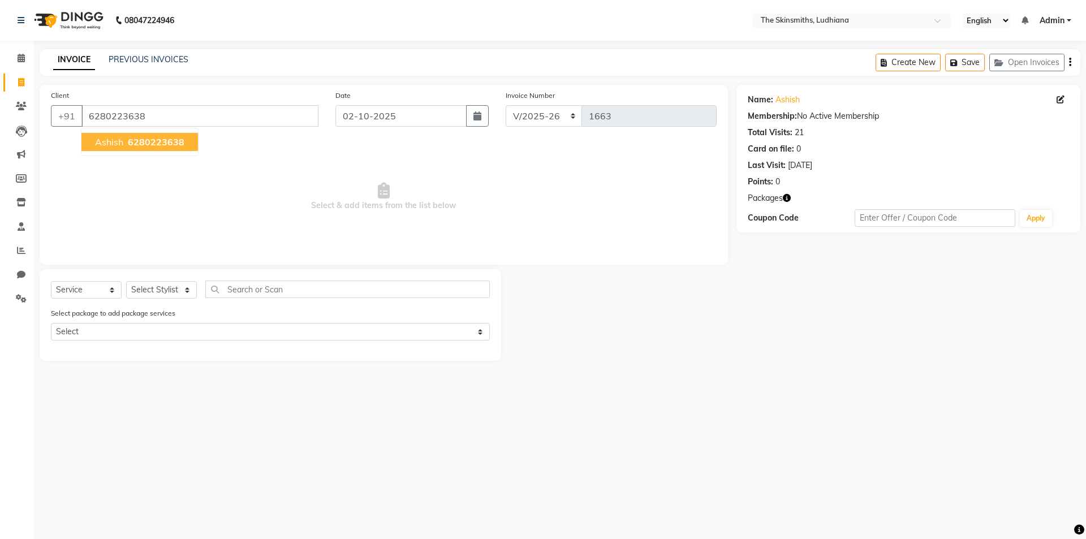
click at [784, 197] on icon "button" at bounding box center [787, 198] width 8 height 8
click at [747, 276] on div "Name: Ashish Membership: No Active Membership Total Visits: 21 Card on file: 0 …" at bounding box center [912, 223] width 352 height 276
click at [175, 297] on select "Select Stylist Admin [PERSON_NAME] [PERSON_NAME] [PERSON_NAME] [PERSON_NAME] [P…" at bounding box center [161, 290] width 71 height 18
select select "76552"
click at [126, 281] on select "Select Stylist Admin [PERSON_NAME] [PERSON_NAME] [PERSON_NAME] [PERSON_NAME] [P…" at bounding box center [161, 290] width 71 height 18
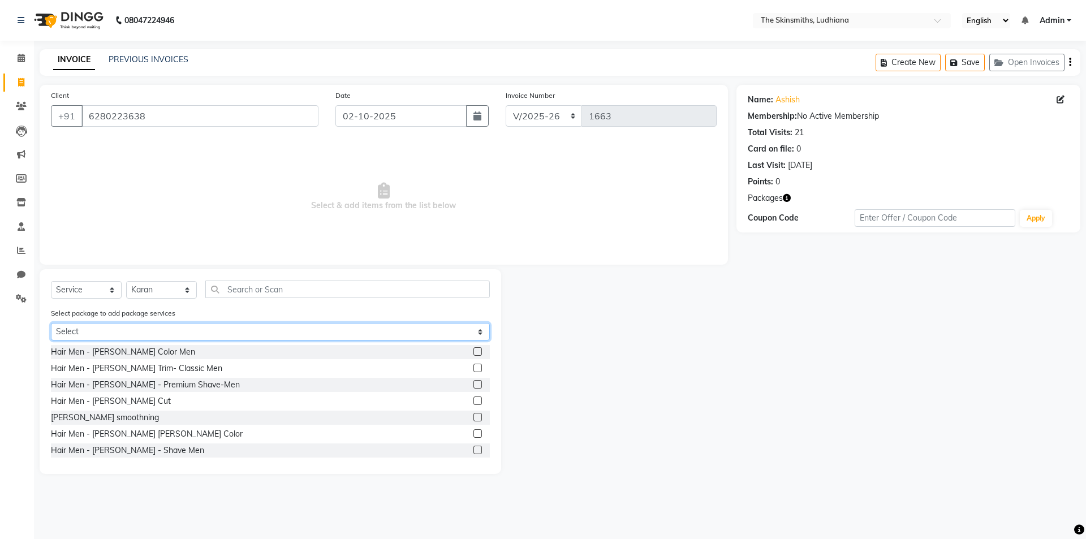
click at [255, 331] on select "Select customized package" at bounding box center [270, 332] width 439 height 18
select select "1: Object"
click at [51, 323] on select "Select customized package" at bounding box center [270, 332] width 439 height 18
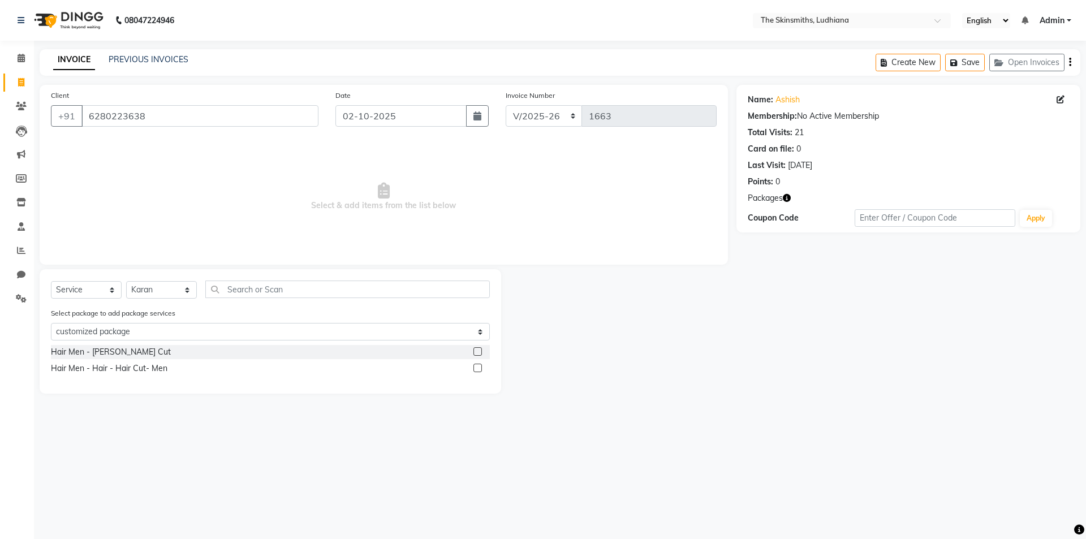
click at [478, 352] on label at bounding box center [477, 351] width 8 height 8
click at [478, 352] on input "checkbox" at bounding box center [476, 351] width 7 height 7
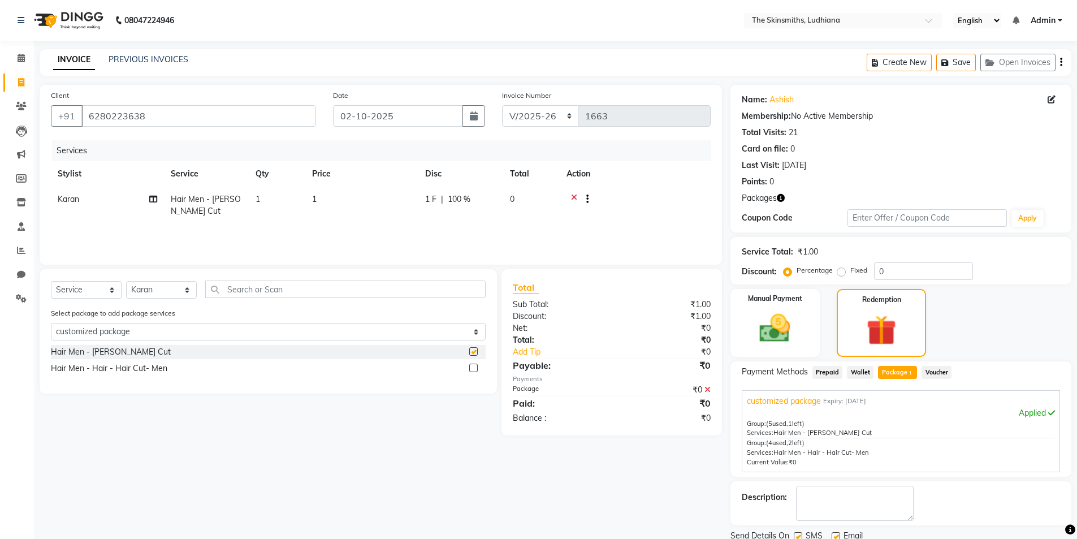
checkbox input "false"
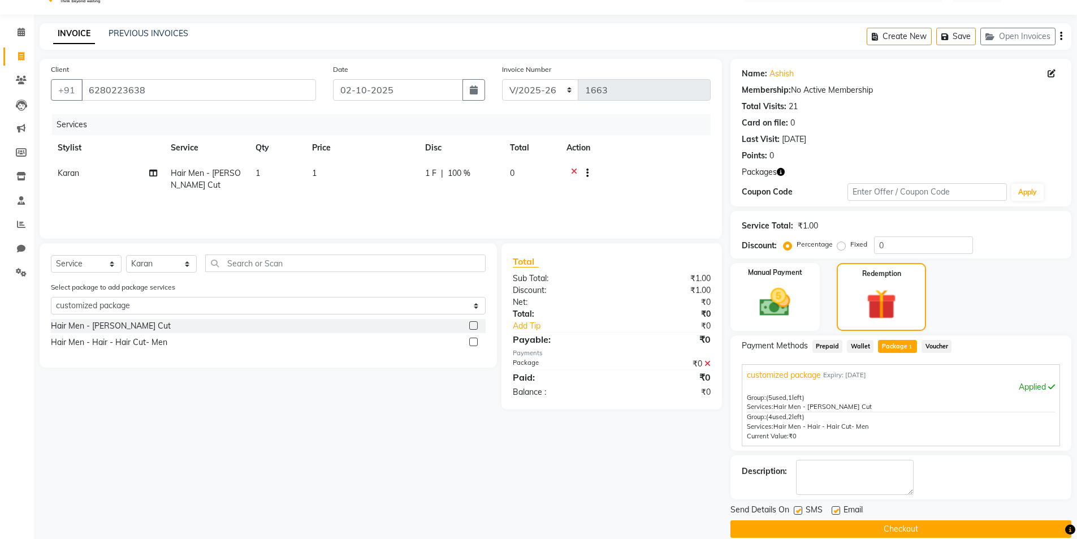
scroll to position [42, 0]
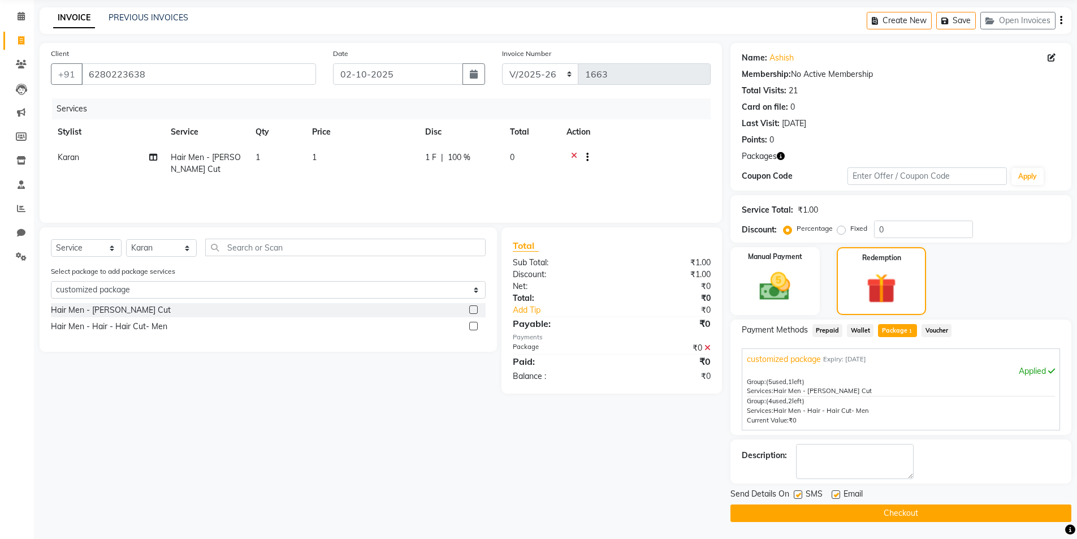
click at [474, 326] on label at bounding box center [473, 326] width 8 height 8
click at [474, 326] on input "checkbox" at bounding box center [472, 326] width 7 height 7
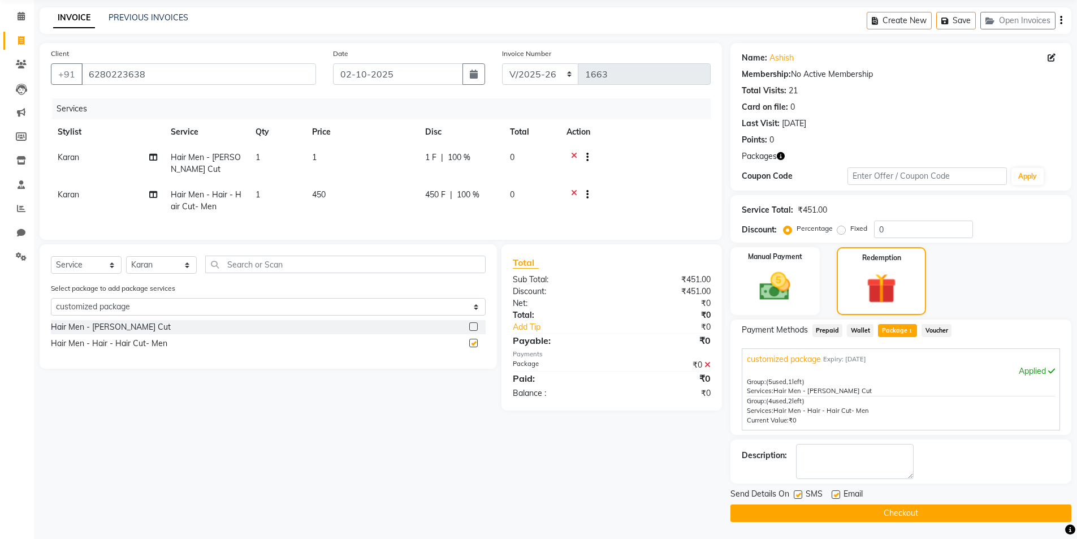
checkbox input "false"
click at [957, 520] on button "Checkout" at bounding box center [901, 513] width 341 height 18
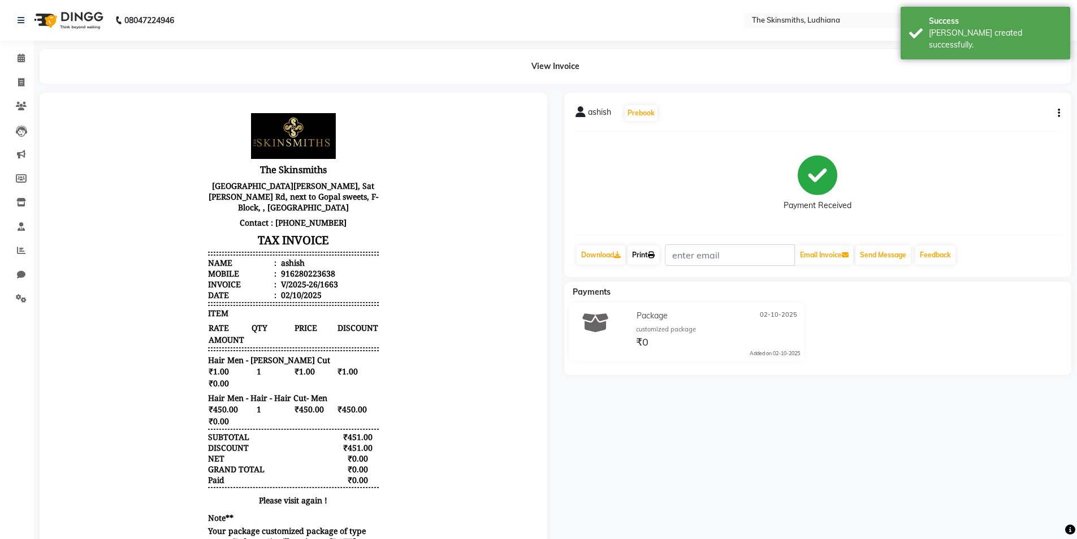
click at [655, 254] on icon at bounding box center [651, 255] width 7 height 7
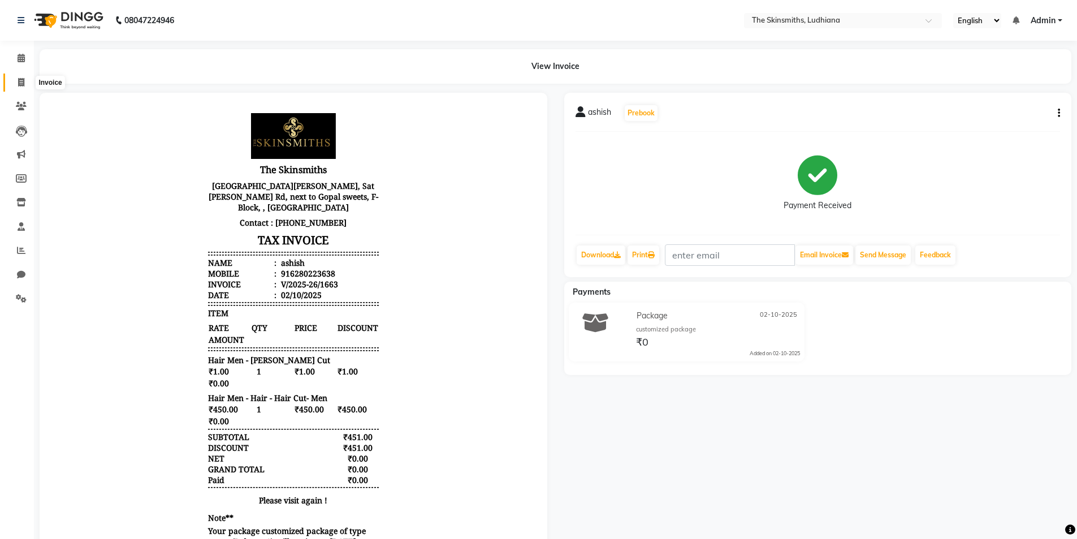
click at [19, 76] on span at bounding box center [21, 82] width 20 height 13
select select "8115"
select select "service"
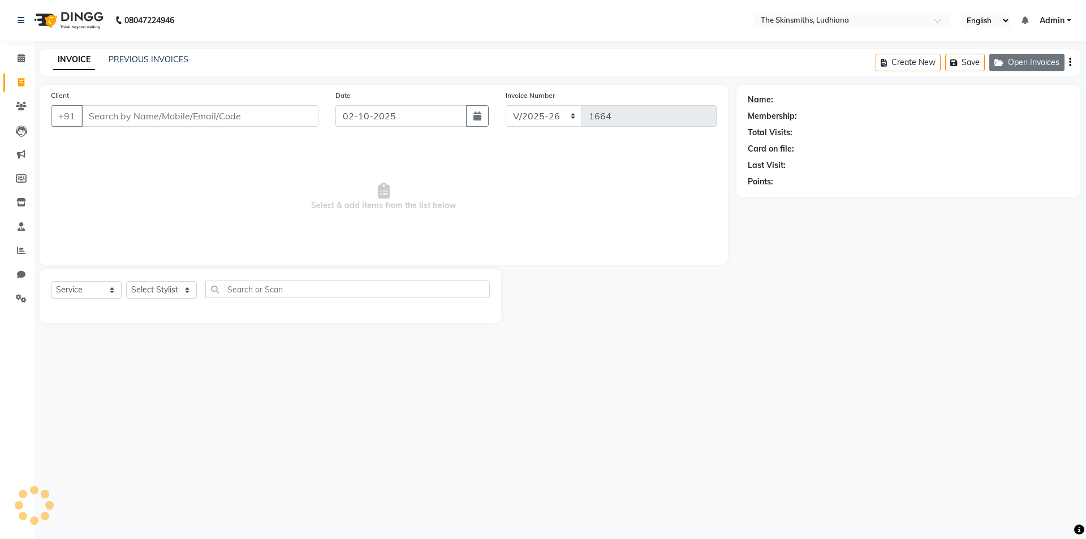
click at [1024, 59] on button "Open Invoices" at bounding box center [1026, 63] width 75 height 18
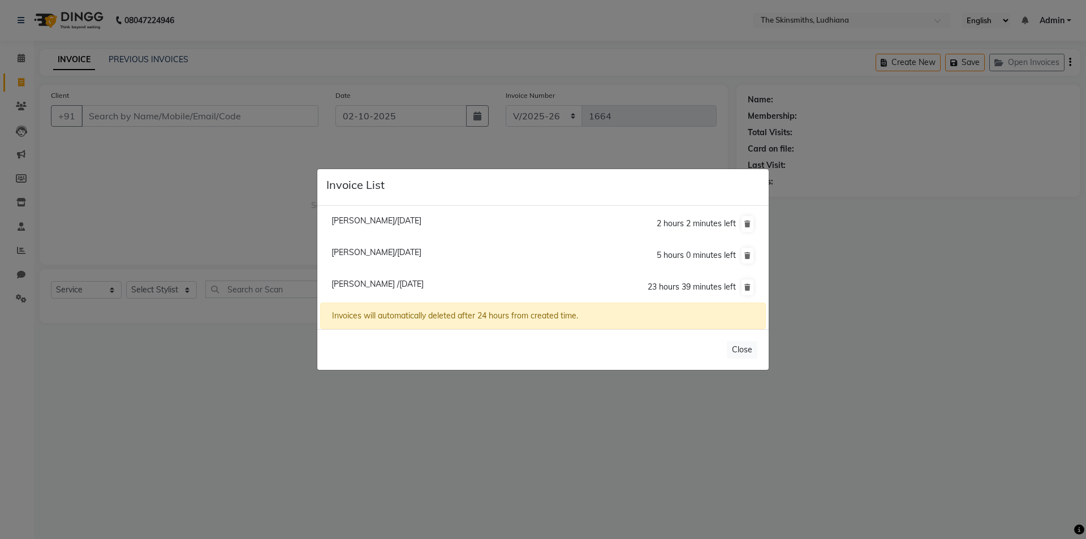
click at [379, 284] on span "Minakshi /02 October 2025" at bounding box center [377, 284] width 92 height 10
type input "9876302999"
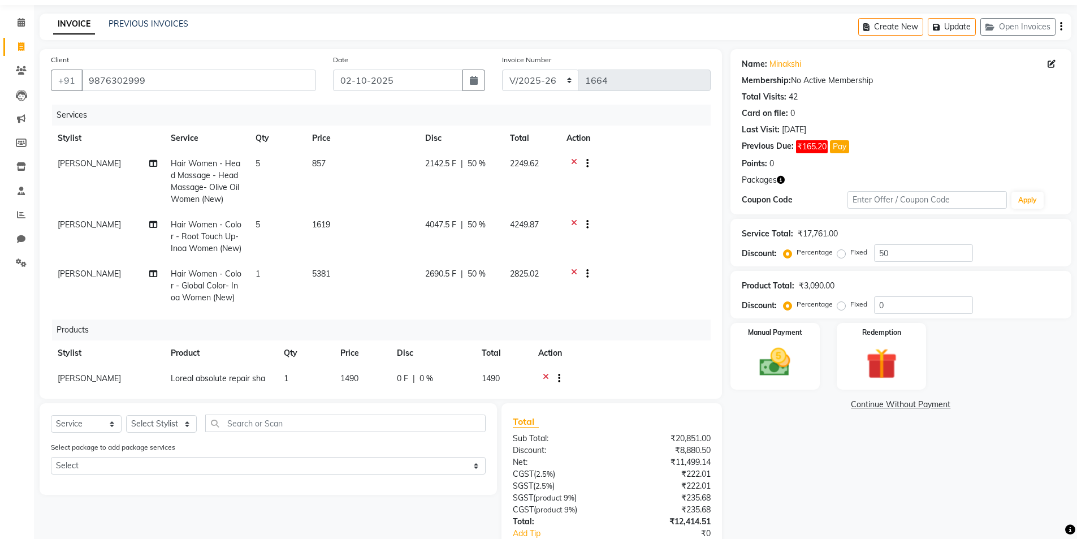
scroll to position [107, 0]
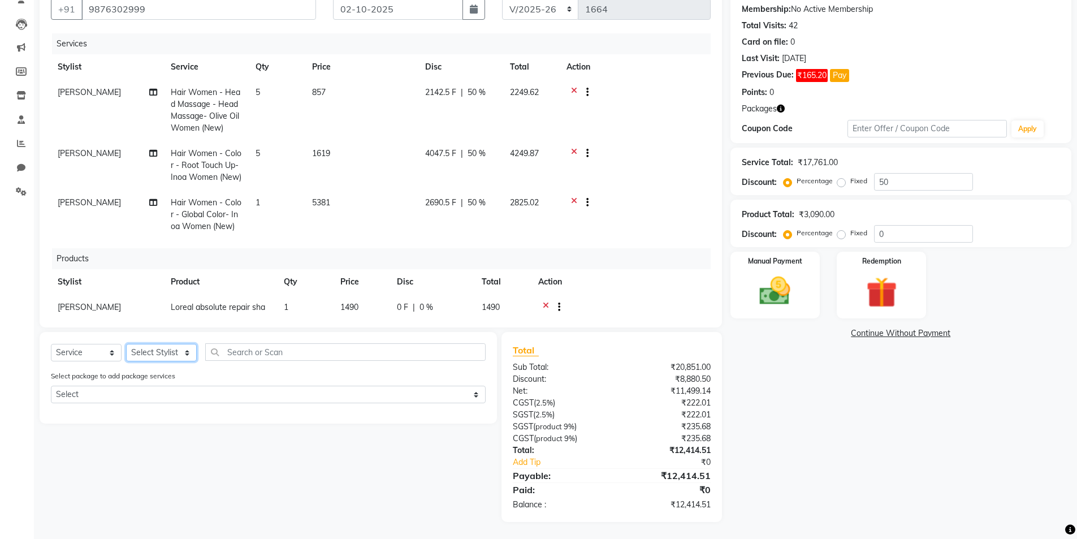
click at [192, 355] on select "Select Stylist Admin [PERSON_NAME] [PERSON_NAME] [PERSON_NAME] [PERSON_NAME] [P…" at bounding box center [161, 353] width 71 height 18
select select "76553"
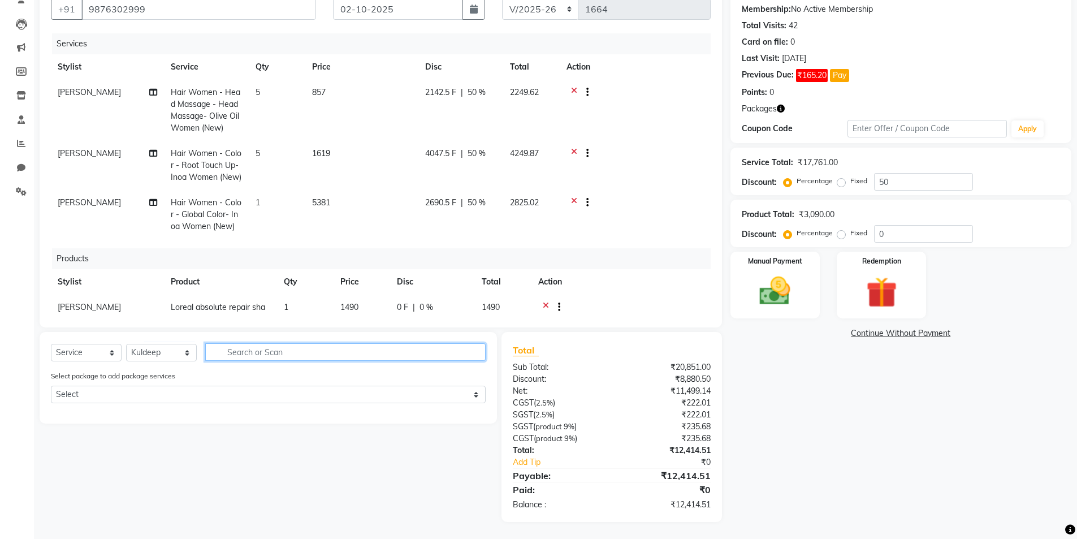
click at [246, 358] on input "text" at bounding box center [345, 352] width 281 height 18
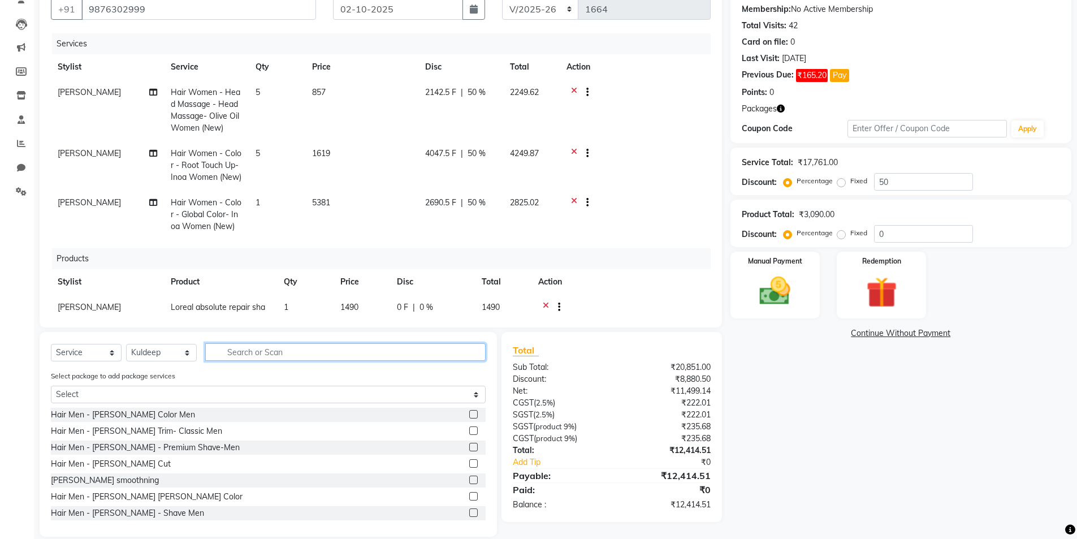
type input "["
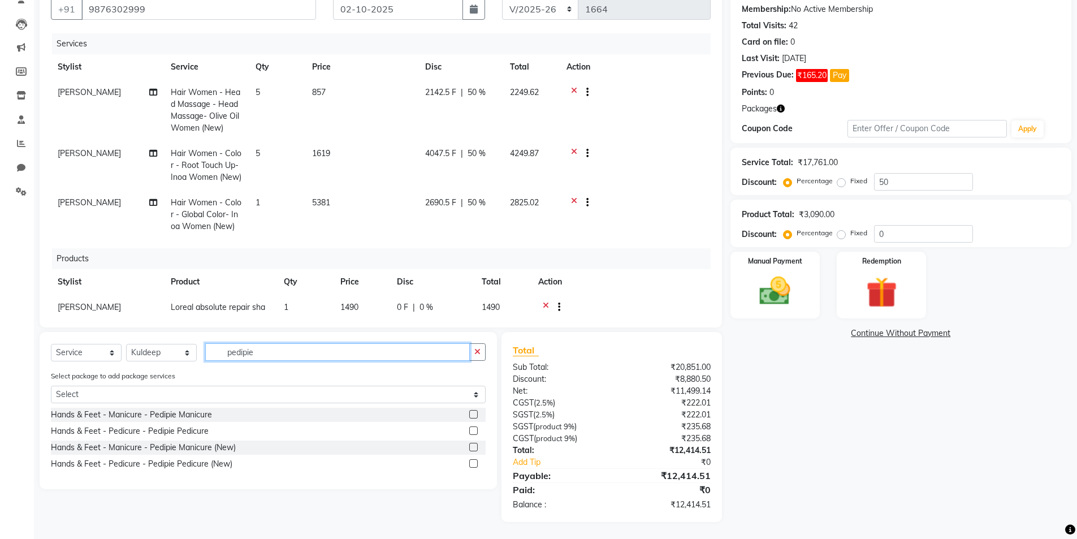
type input "pedipie"
click at [459, 460] on div "Hands & Feet - Pedicure - Pedipie Pedicure (New)" at bounding box center [268, 464] width 435 height 14
click at [472, 461] on label at bounding box center [473, 463] width 8 height 8
click at [472, 461] on input "checkbox" at bounding box center [472, 463] width 7 height 7
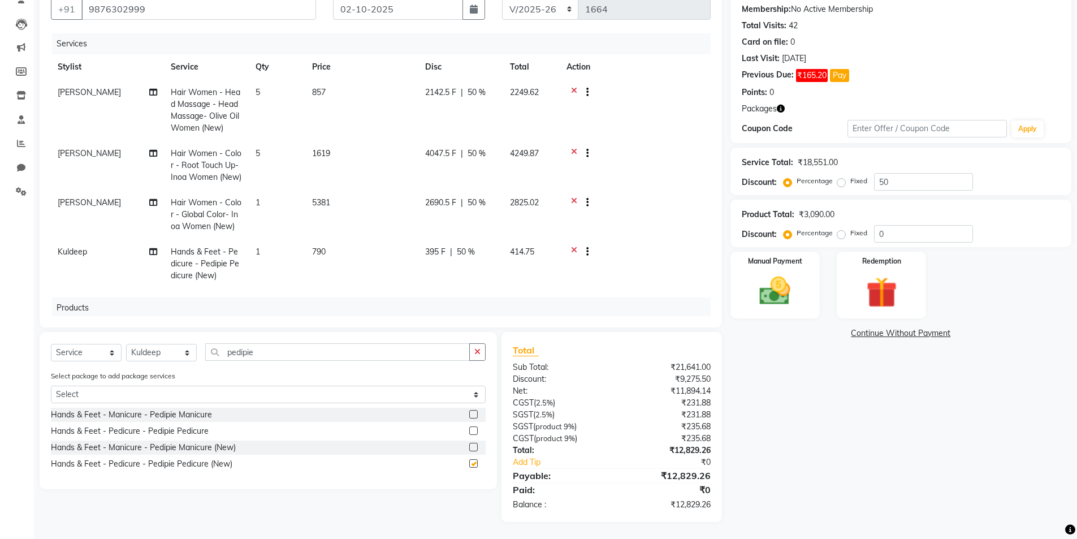
checkbox input "false"
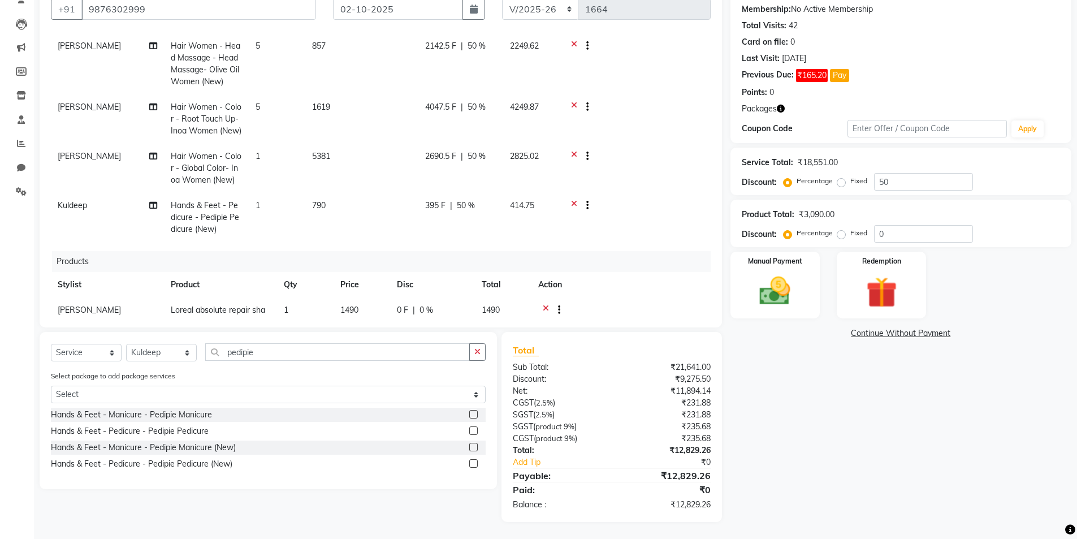
scroll to position [43, 0]
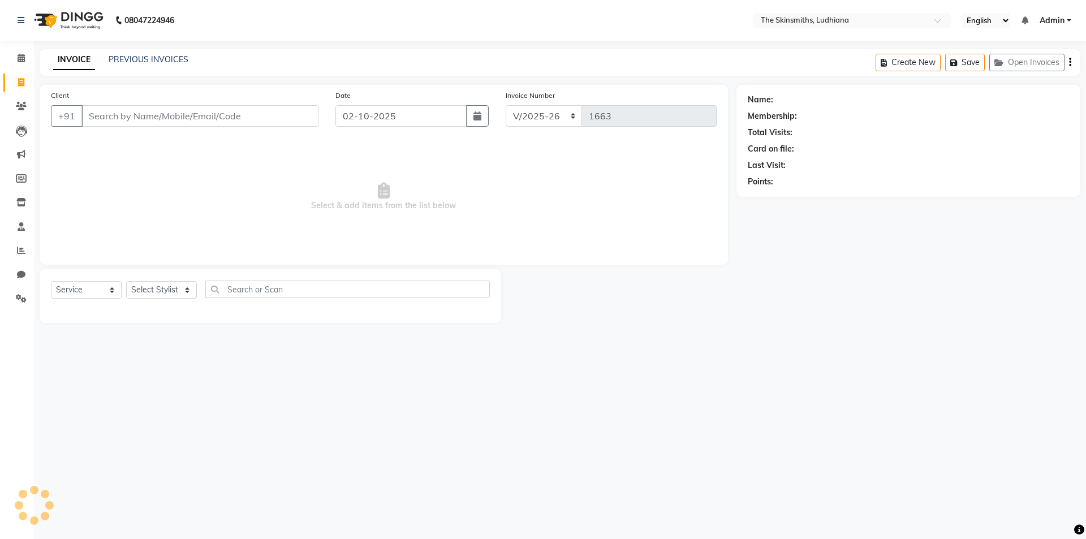
select select "8115"
select select "service"
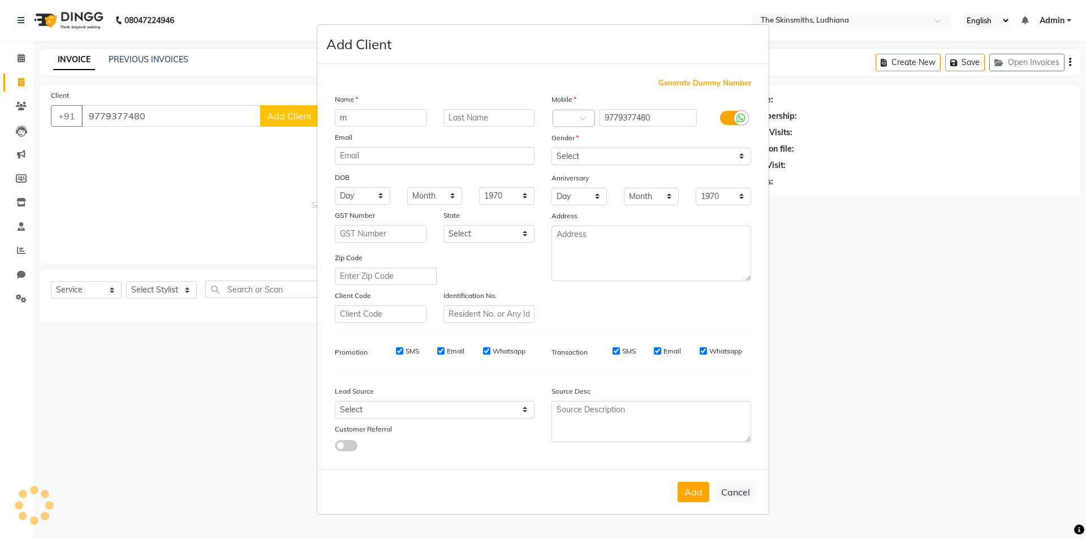
select select "8115"
select select "service"
type input "[PERSON_NAME]"
click at [619, 158] on select "Select [DEMOGRAPHIC_DATA] [DEMOGRAPHIC_DATA] Other Prefer Not To Say" at bounding box center [651, 157] width 200 height 18
select select "[DEMOGRAPHIC_DATA]"
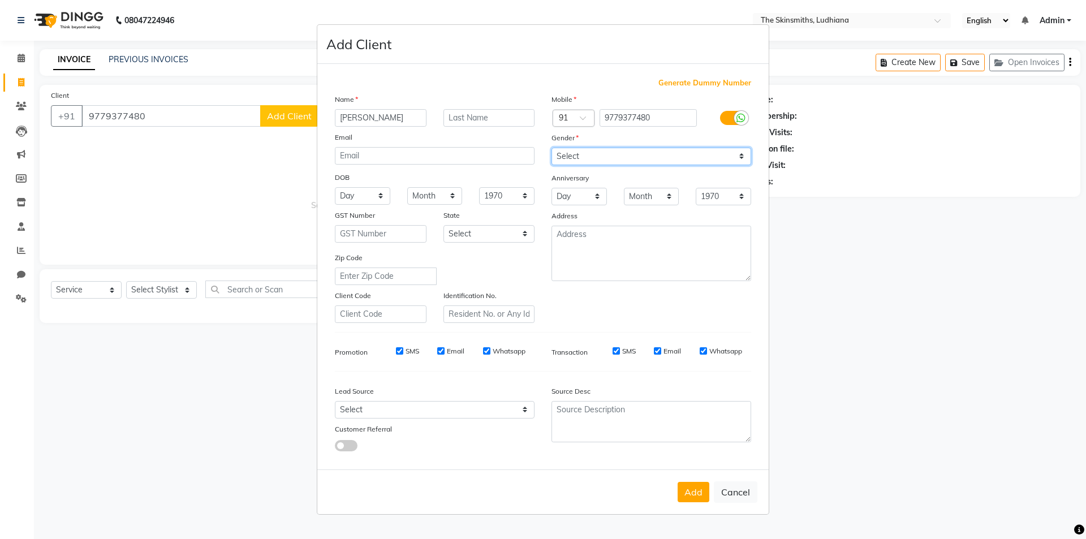
click at [551, 148] on select "Select [DEMOGRAPHIC_DATA] [DEMOGRAPHIC_DATA] Other Prefer Not To Say" at bounding box center [651, 157] width 200 height 18
click at [399, 412] on select "Select Walk-in Referral Internet Friend Word of Mouth Advertisement Facebook Ju…" at bounding box center [435, 410] width 200 height 18
select select "53827"
click at [687, 493] on button "Add" at bounding box center [694, 492] width 32 height 20
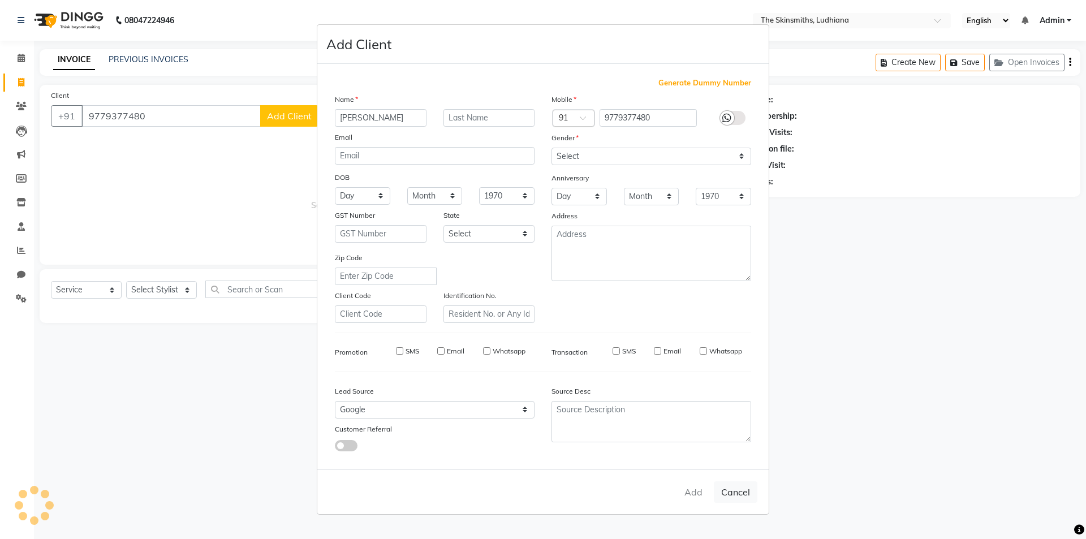
select select
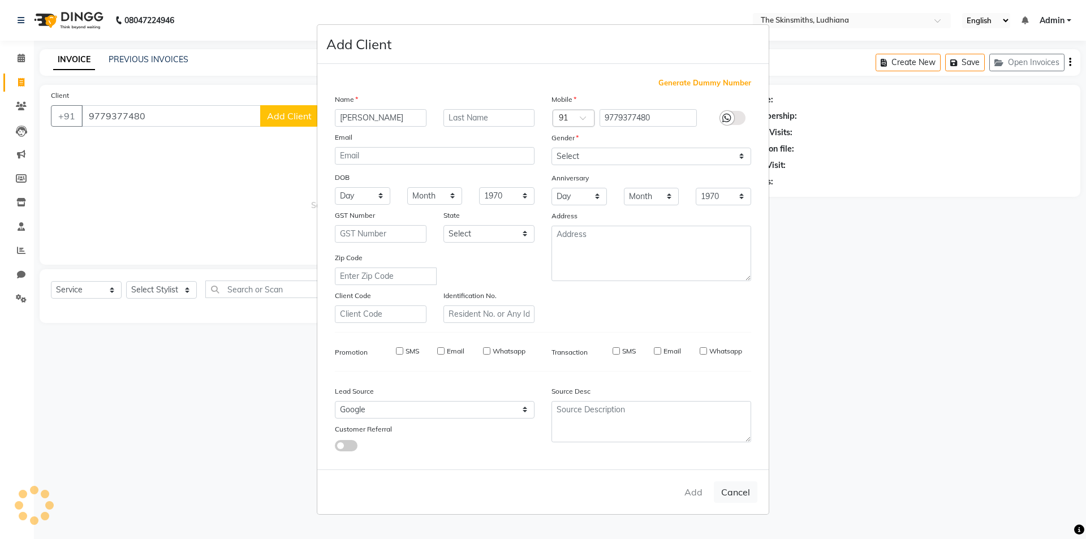
select select
checkbox input "false"
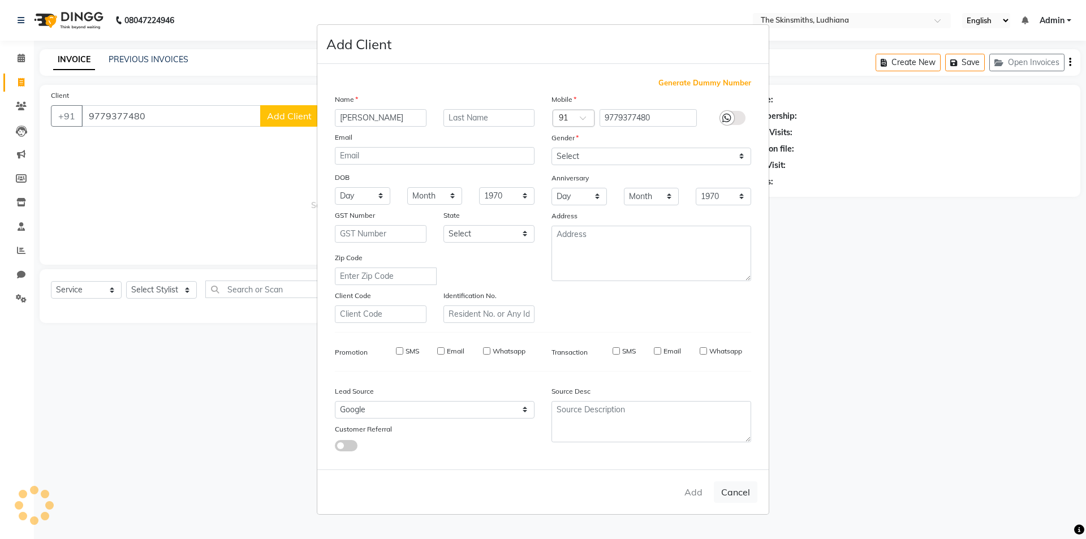
checkbox input "false"
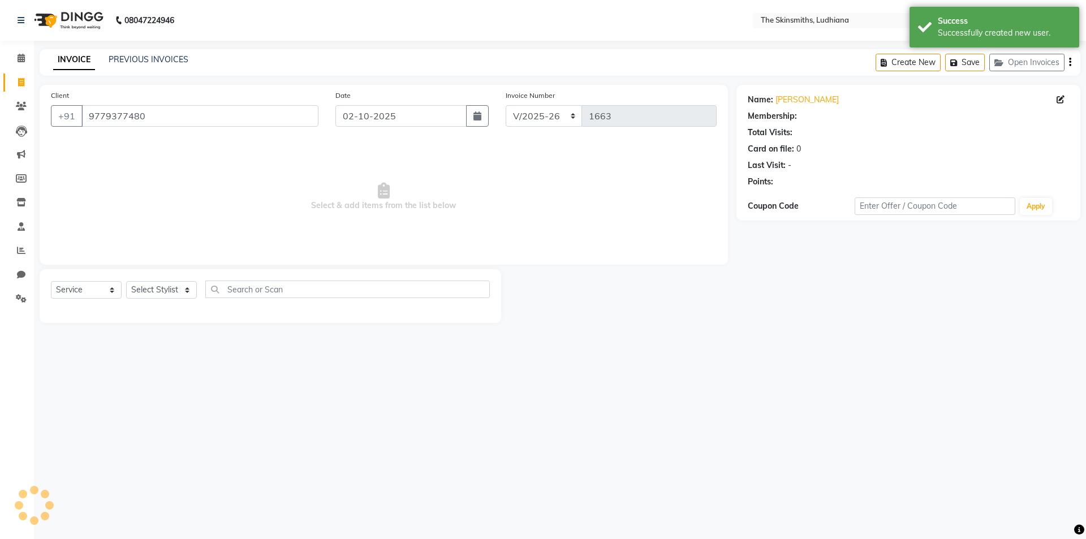
select select "1: Object"
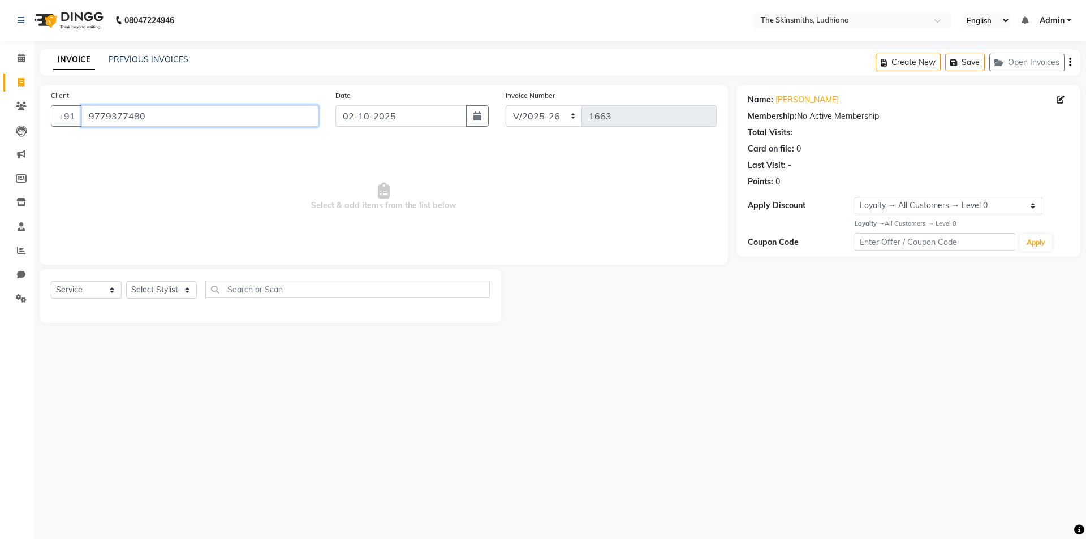
click at [174, 111] on input "9779377480" at bounding box center [199, 115] width 237 height 21
type input "9"
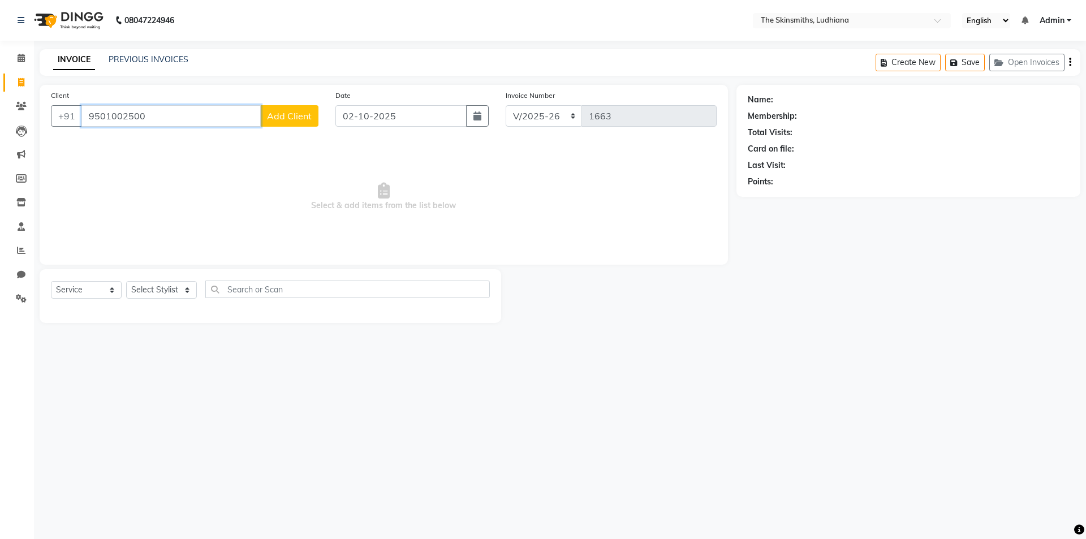
type input "9501002500"
click at [288, 126] on button "Add Client" at bounding box center [289, 115] width 58 height 21
select select "53827"
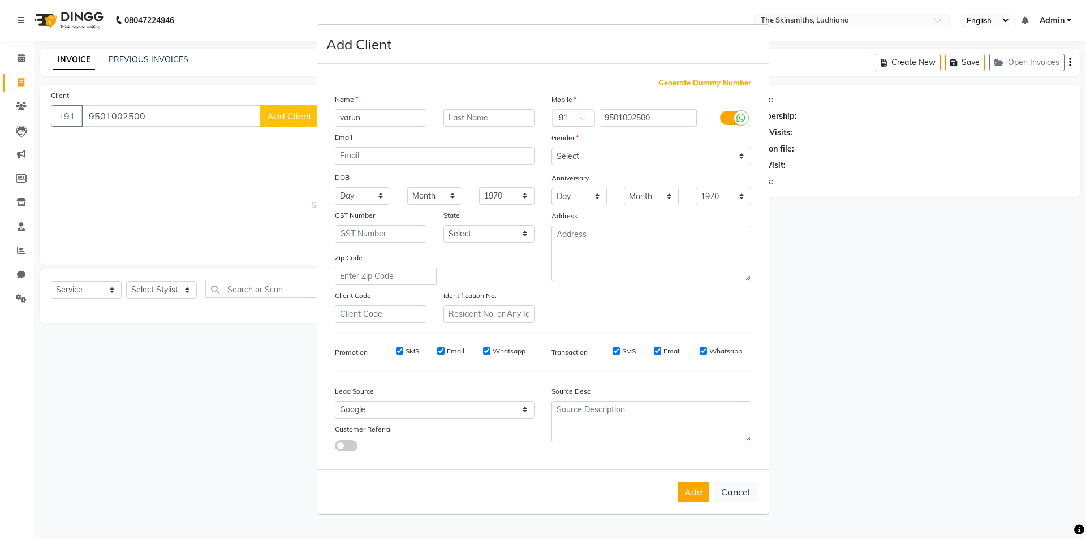
type input "varun"
click at [589, 155] on select "Select [DEMOGRAPHIC_DATA] [DEMOGRAPHIC_DATA] Other Prefer Not To Say" at bounding box center [651, 157] width 200 height 18
select select "[DEMOGRAPHIC_DATA]"
click at [551, 148] on select "Select [DEMOGRAPHIC_DATA] [DEMOGRAPHIC_DATA] Other Prefer Not To Say" at bounding box center [651, 157] width 200 height 18
click at [387, 407] on select "Select Walk-in Referral Internet Friend Word of Mouth Advertisement Facebook Ju…" at bounding box center [435, 410] width 200 height 18
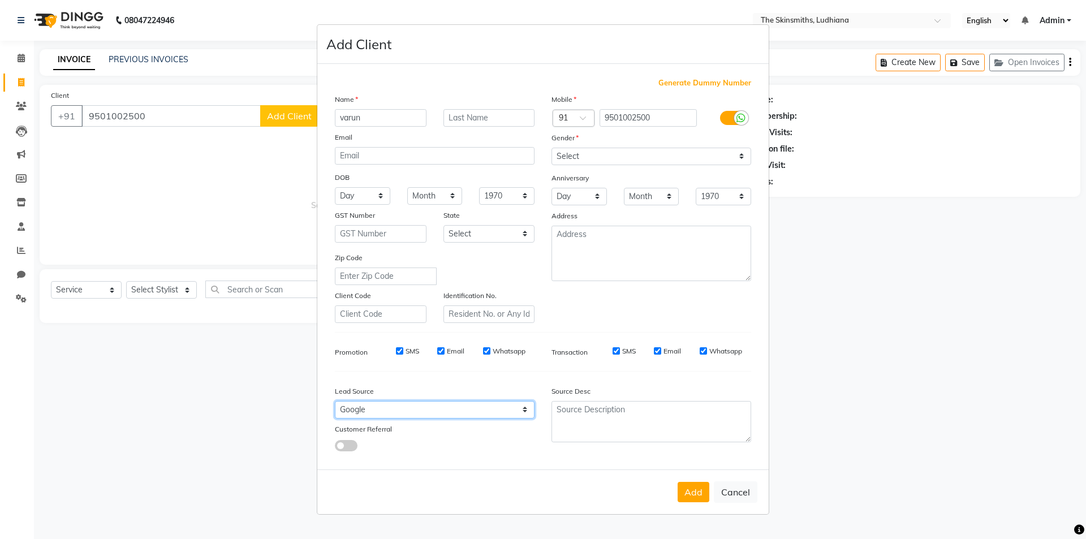
select select "53824"
click at [335, 401] on select "Select Walk-in Referral Internet Friend Word of Mouth Advertisement Facebook Ju…" at bounding box center [435, 410] width 200 height 18
click at [692, 494] on button "Add" at bounding box center [694, 492] width 32 height 20
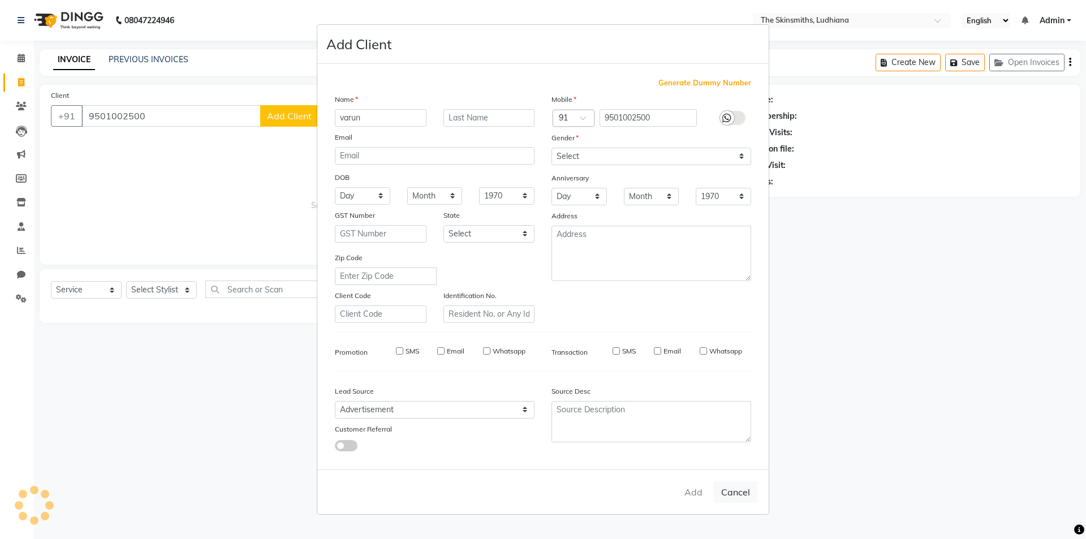
select select
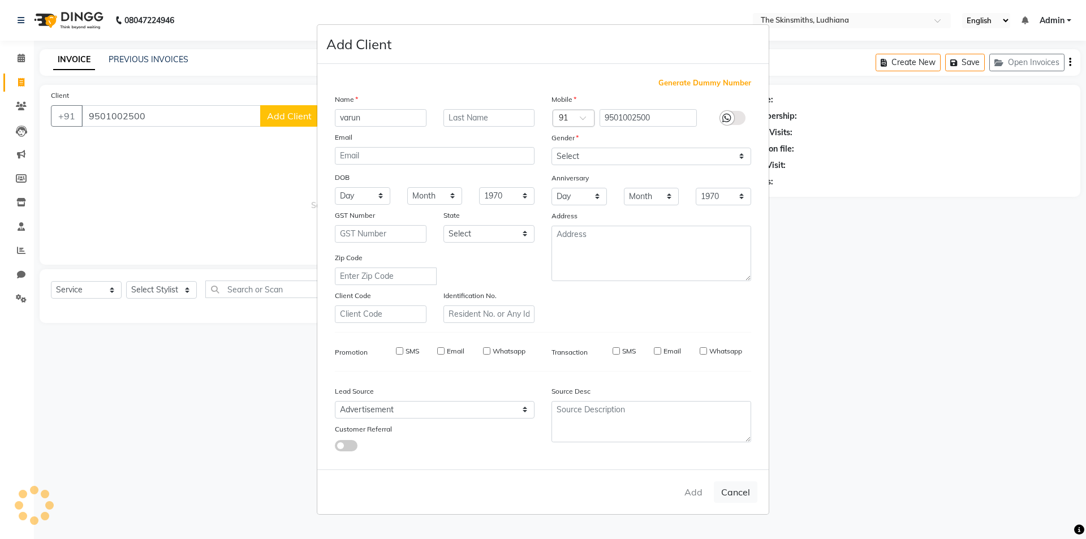
select select
checkbox input "false"
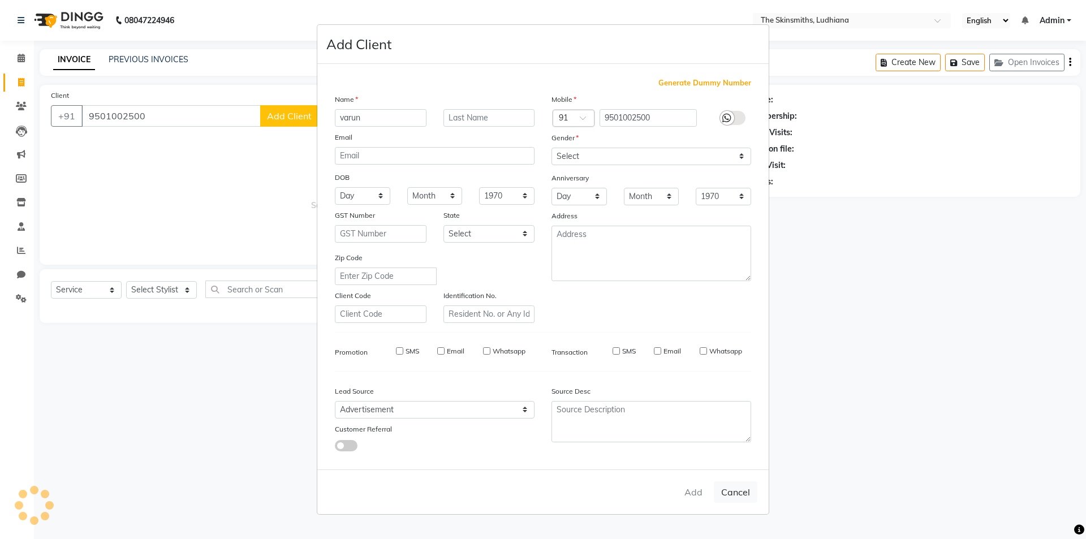
checkbox input "false"
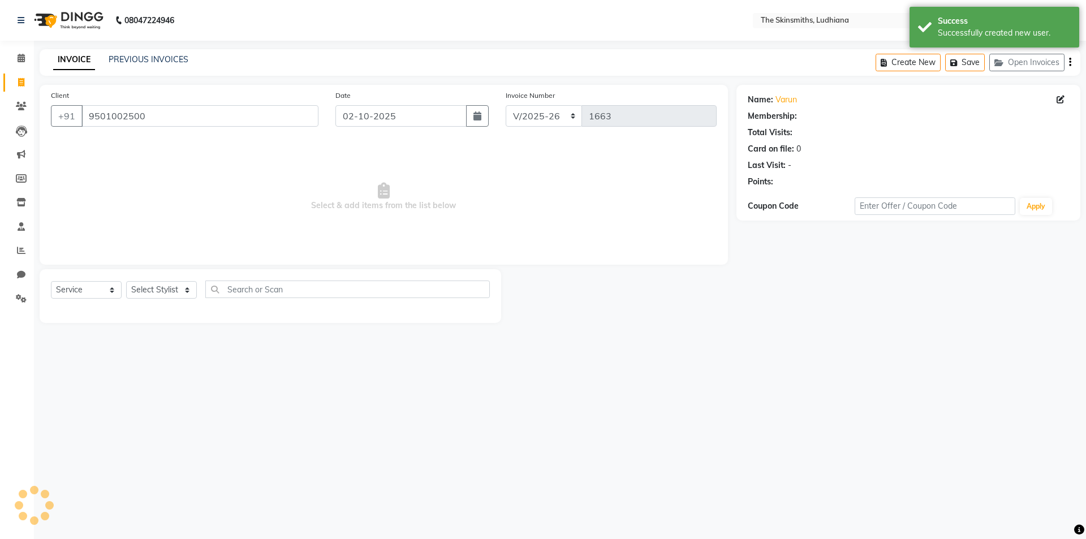
click at [150, 281] on ngb-modal-window "Add Client Generate Dummy Number Name Email DOB Day 01 02 03 04 05 06 07 08 09 …" at bounding box center [543, 269] width 1086 height 539
select select "1: Object"
click at [169, 285] on select "Select Stylist Admin [PERSON_NAME] [PERSON_NAME] [PERSON_NAME] [PERSON_NAME] [P…" at bounding box center [161, 290] width 71 height 18
select select "82907"
click at [126, 281] on select "Select Stylist Admin [PERSON_NAME] [PERSON_NAME] [PERSON_NAME] [PERSON_NAME] [P…" at bounding box center [161, 290] width 71 height 18
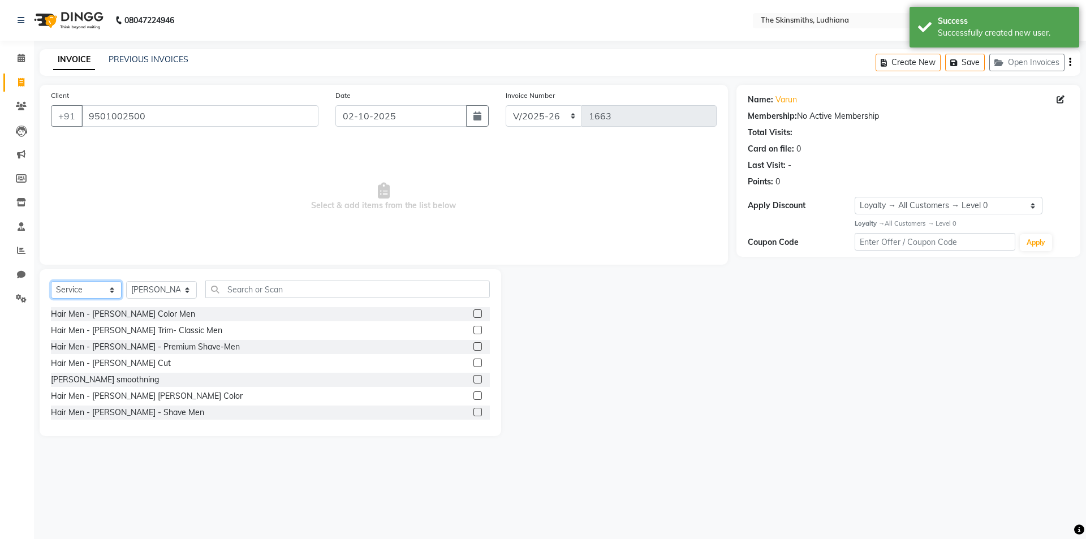
click at [88, 286] on select "Select Service Product Membership Package Voucher Prepaid Gift Card" at bounding box center [86, 290] width 71 height 18
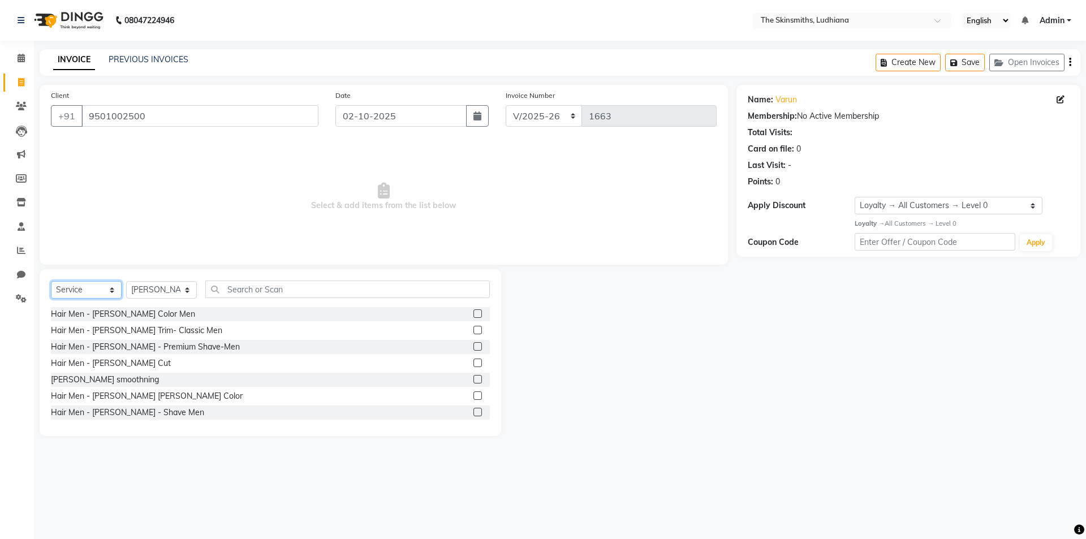
select select "package"
click at [51, 281] on select "Select Service Product Membership Package Voucher Prepaid Gift Card" at bounding box center [86, 290] width 71 height 18
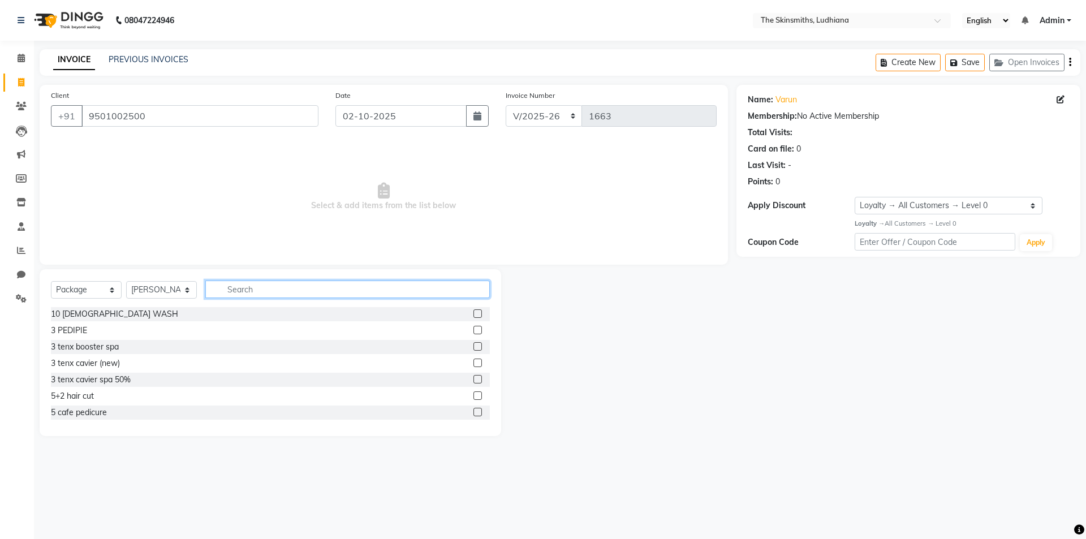
click at [288, 291] on input "text" at bounding box center [347, 290] width 284 height 18
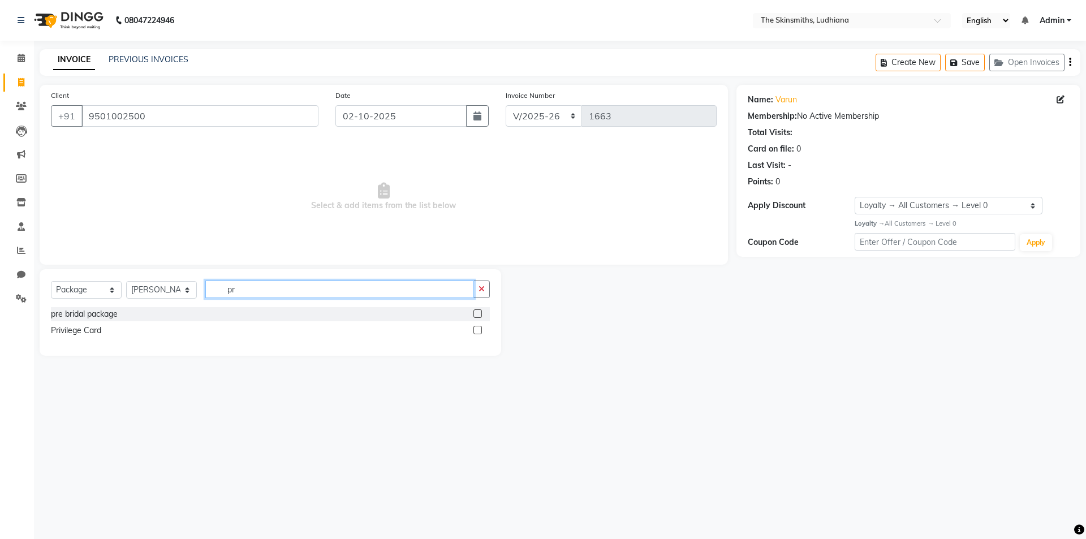
type input "pr"
click at [478, 330] on label at bounding box center [477, 330] width 8 height 8
click at [478, 330] on input "checkbox" at bounding box center [476, 330] width 7 height 7
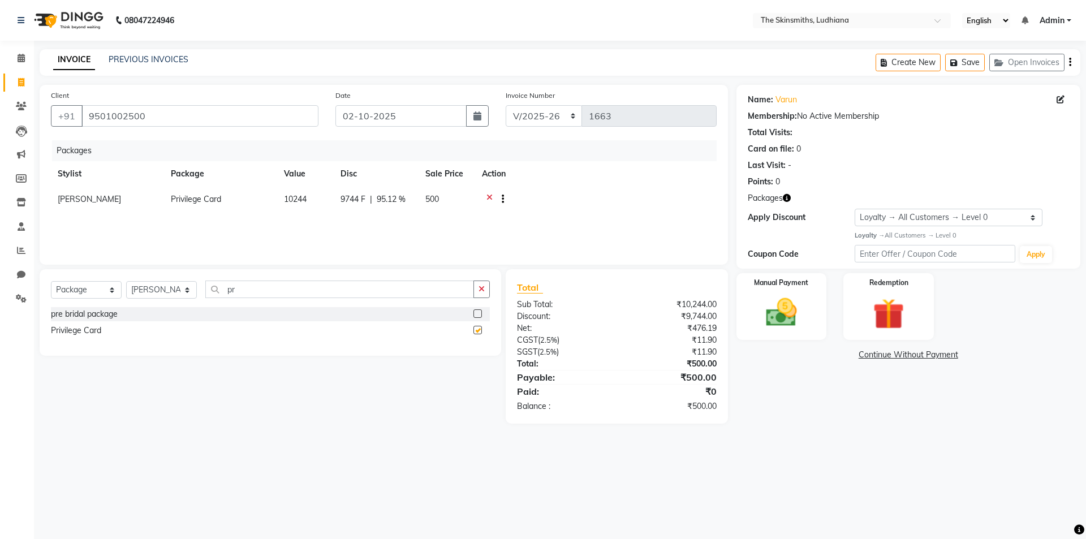
checkbox input "false"
click at [775, 318] on img at bounding box center [781, 313] width 51 height 36
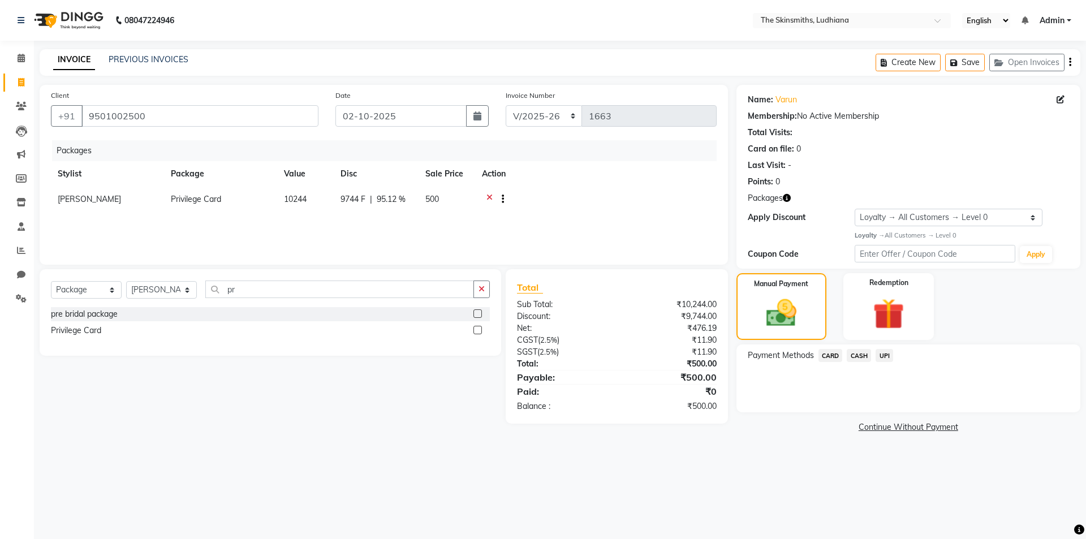
click at [861, 356] on span "CASH" at bounding box center [859, 355] width 24 height 13
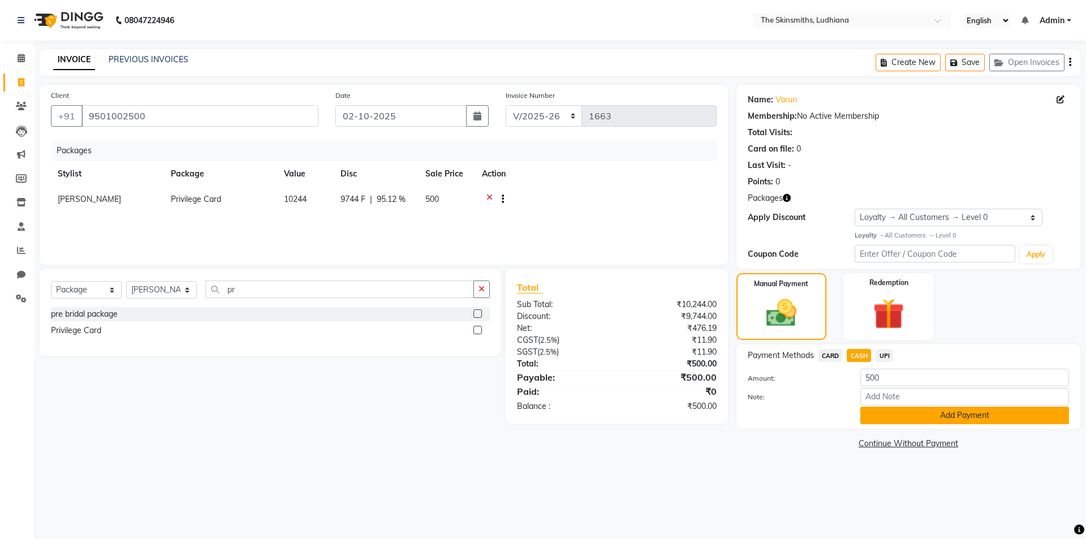
click at [913, 411] on button "Add Payment" at bounding box center [964, 416] width 209 height 18
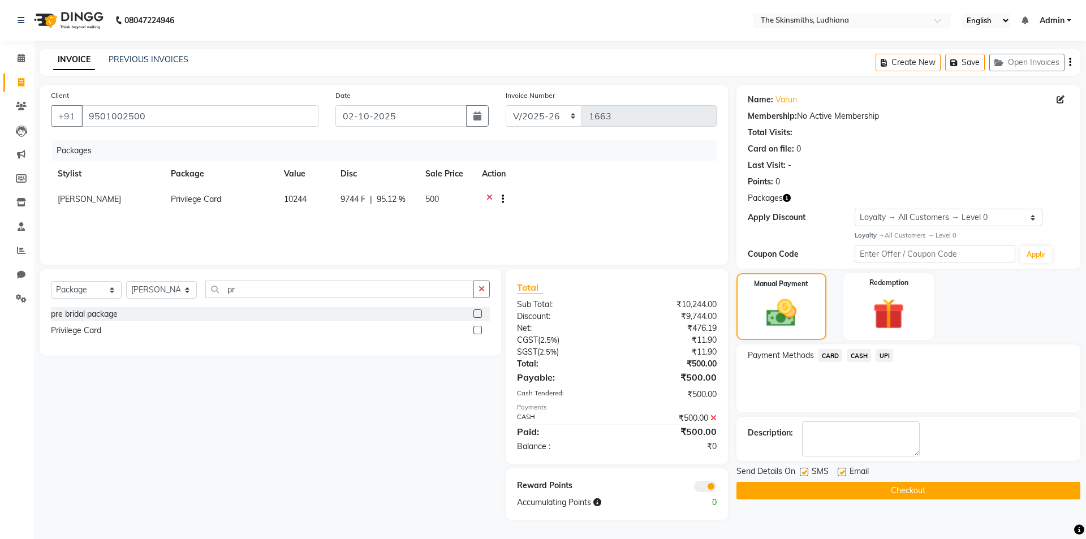
click at [950, 495] on button "Checkout" at bounding box center [908, 491] width 344 height 18
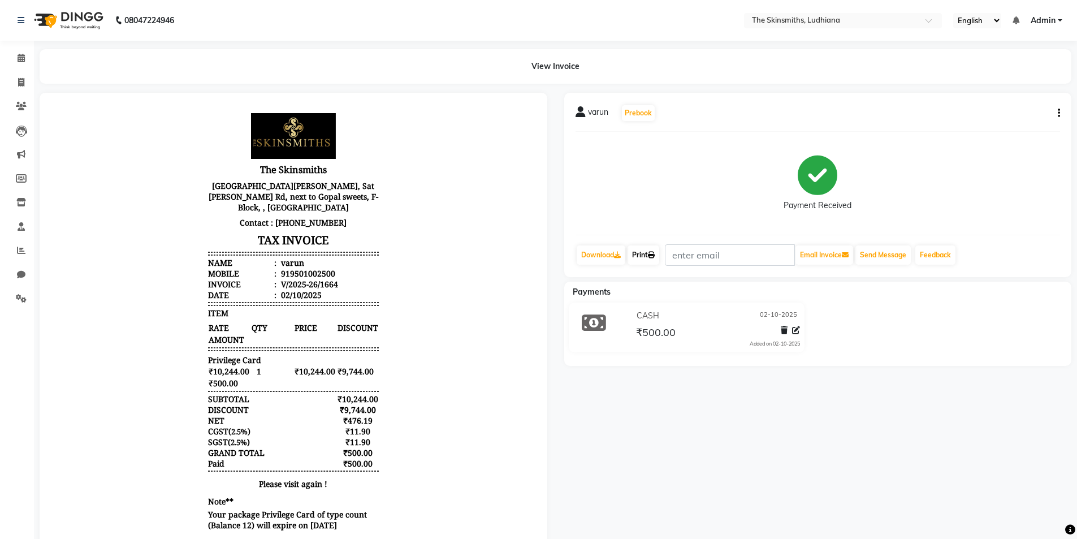
click at [645, 247] on link "Print" at bounding box center [644, 254] width 32 height 19
